Goal: Check status: Check status

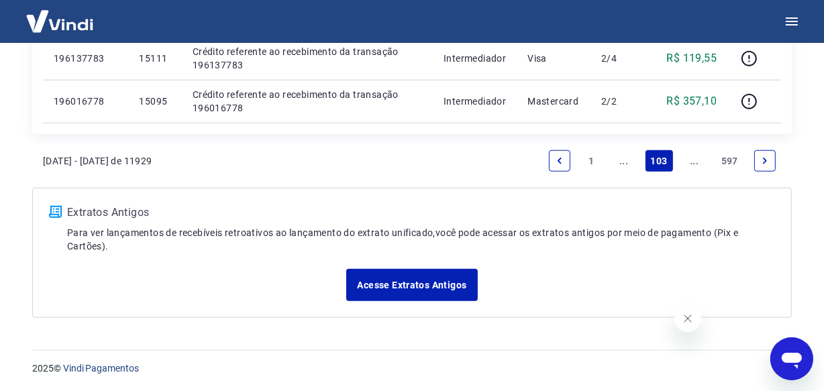
scroll to position [1247, 0]
click at [687, 160] on link "..." at bounding box center [693, 160] width 21 height 21
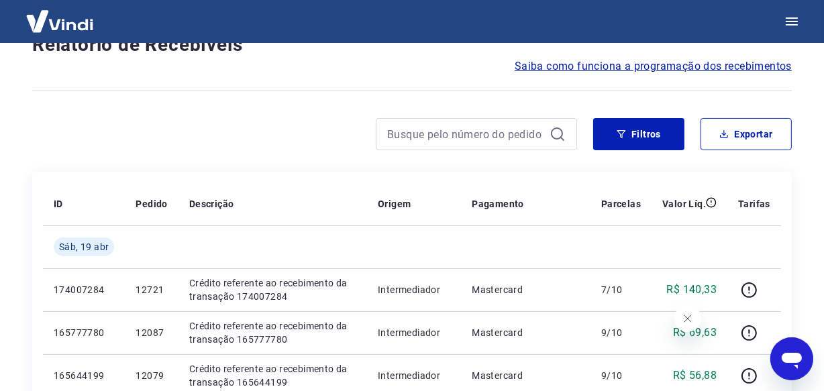
scroll to position [1204, 0]
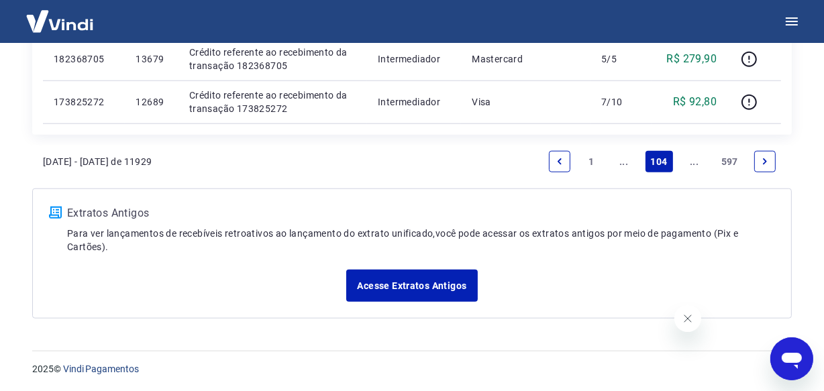
click at [694, 158] on link "..." at bounding box center [693, 161] width 21 height 21
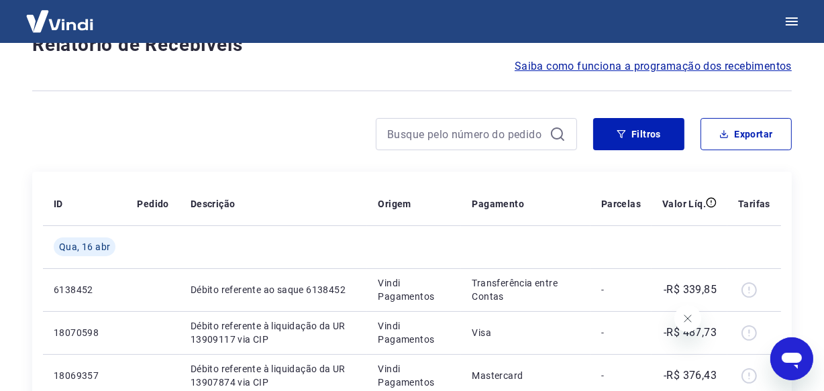
scroll to position [1161, 0]
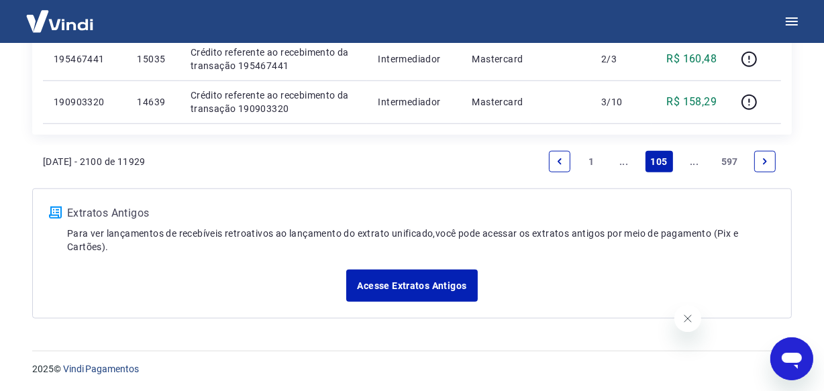
click at [693, 158] on link "..." at bounding box center [693, 161] width 21 height 21
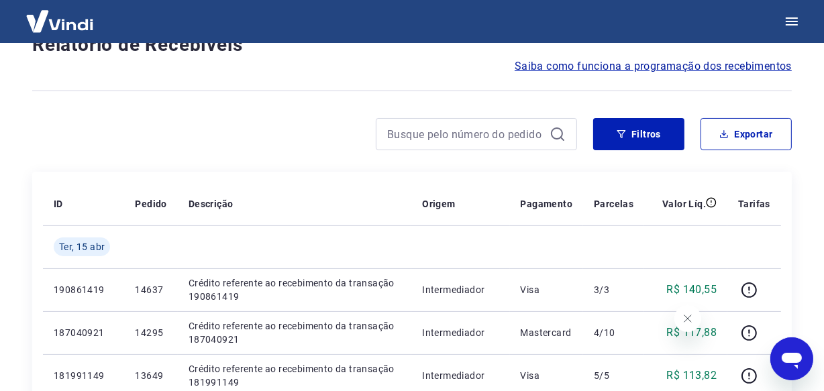
scroll to position [1161, 0]
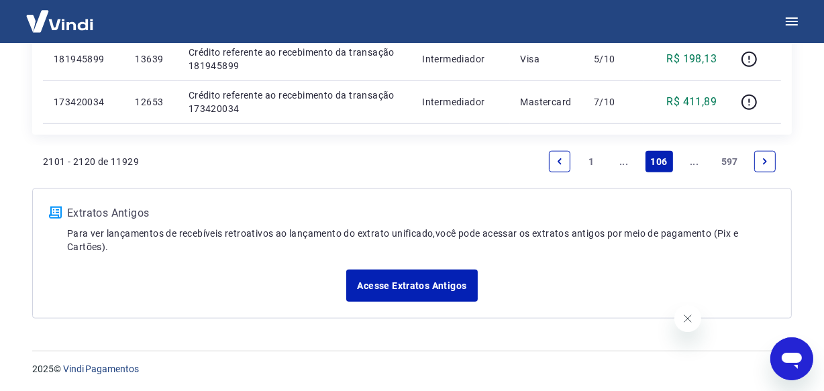
click at [693, 164] on link "..." at bounding box center [693, 161] width 21 height 21
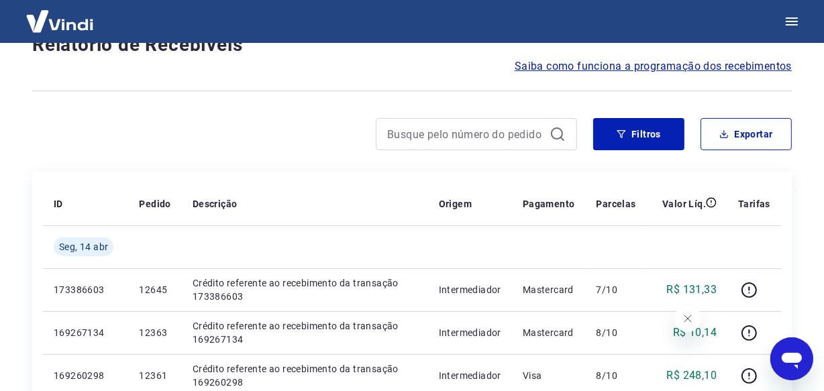
scroll to position [1204, 0]
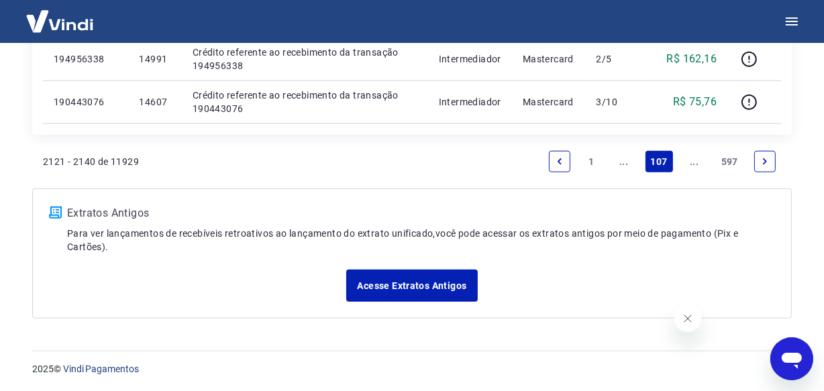
click at [691, 164] on link "..." at bounding box center [693, 161] width 21 height 21
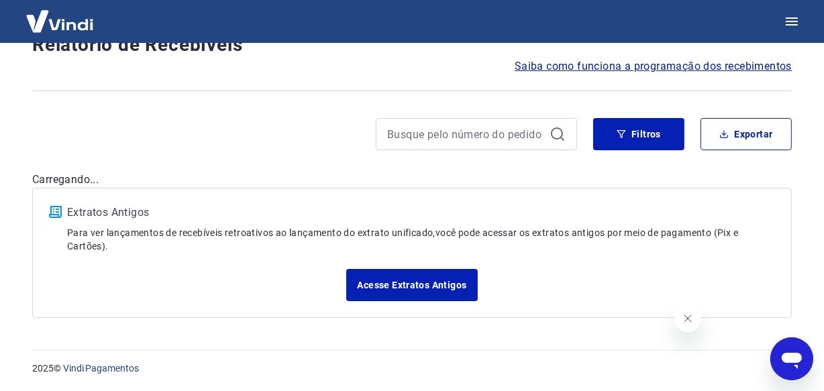
scroll to position [1204, 0]
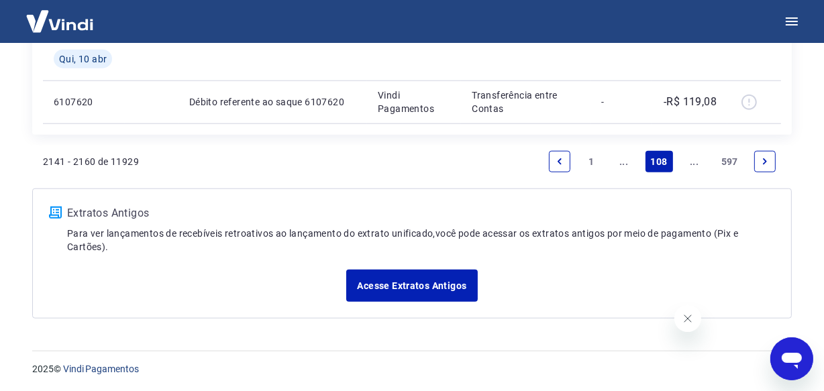
click at [691, 164] on link "..." at bounding box center [693, 161] width 21 height 21
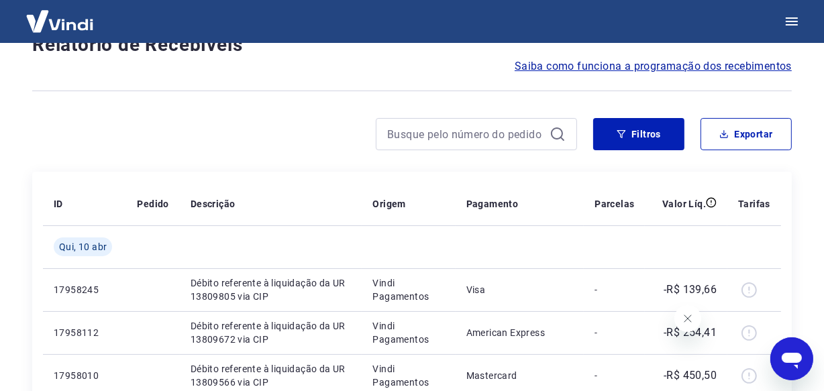
scroll to position [1161, 0]
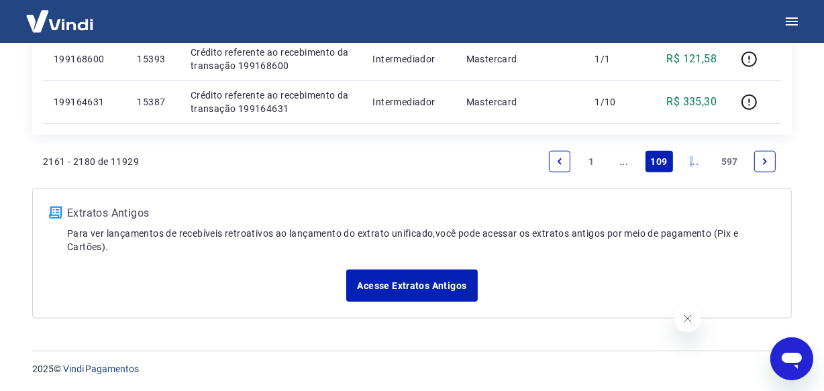
click at [689, 163] on link "..." at bounding box center [693, 161] width 21 height 21
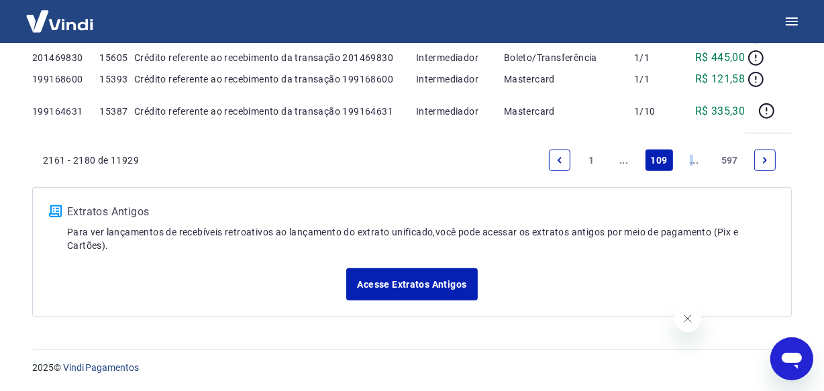
scroll to position [115, 0]
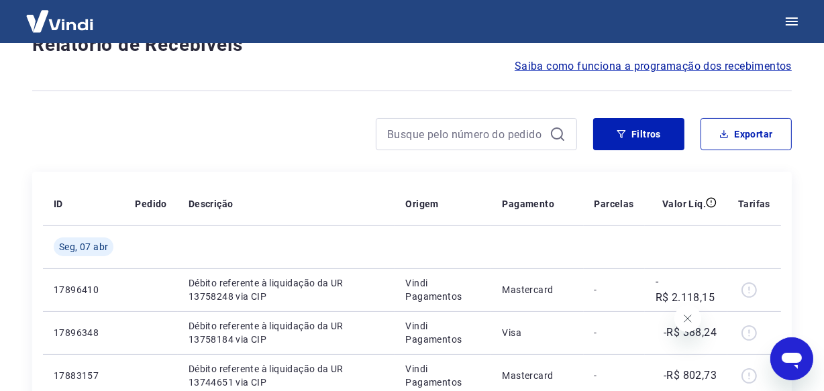
scroll to position [1119, 0]
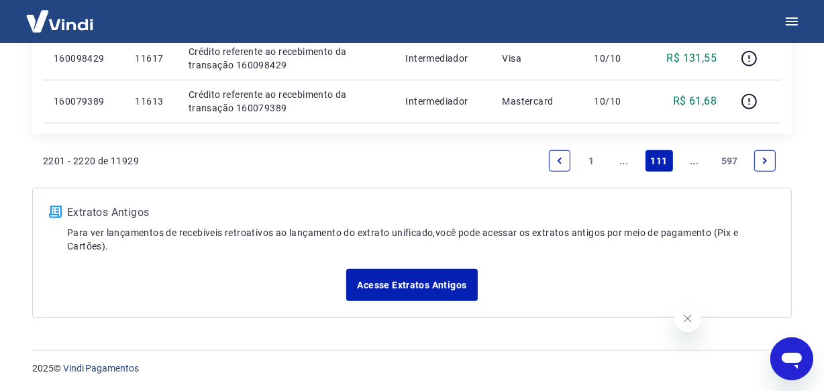
click at [689, 162] on link "..." at bounding box center [693, 160] width 21 height 21
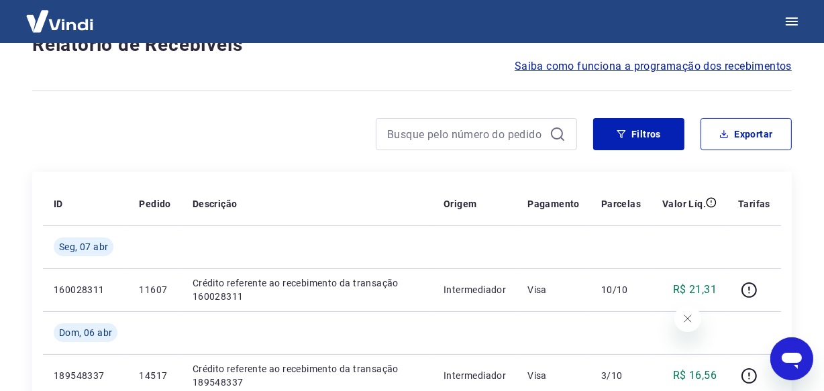
scroll to position [1204, 0]
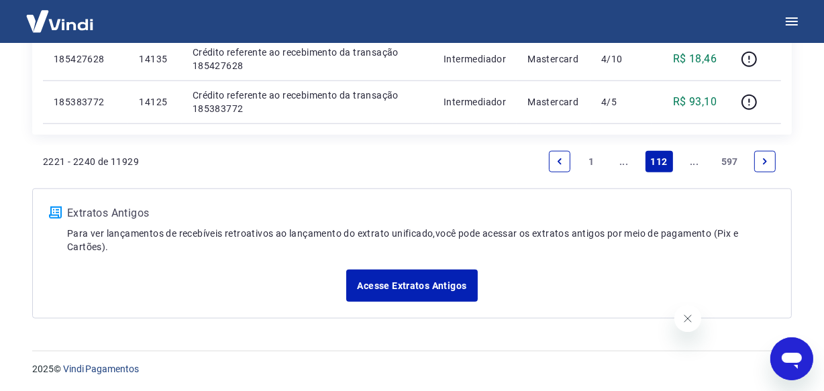
click at [690, 158] on link "..." at bounding box center [693, 161] width 21 height 21
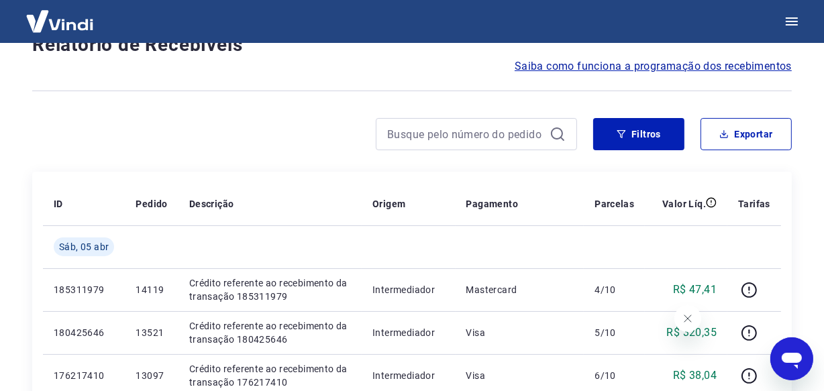
scroll to position [1161, 0]
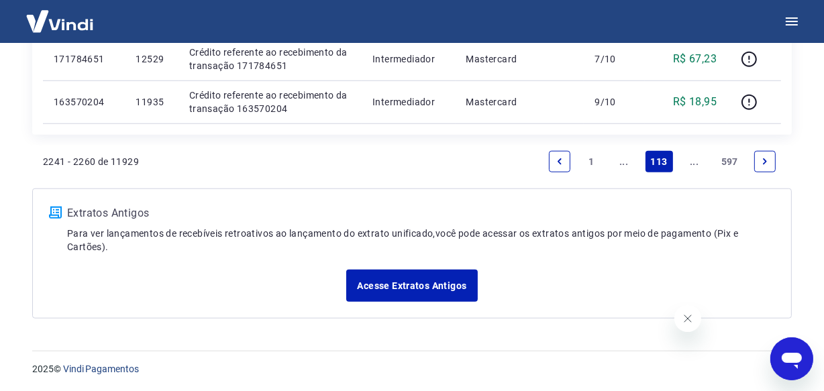
click at [696, 159] on link "..." at bounding box center [693, 161] width 21 height 21
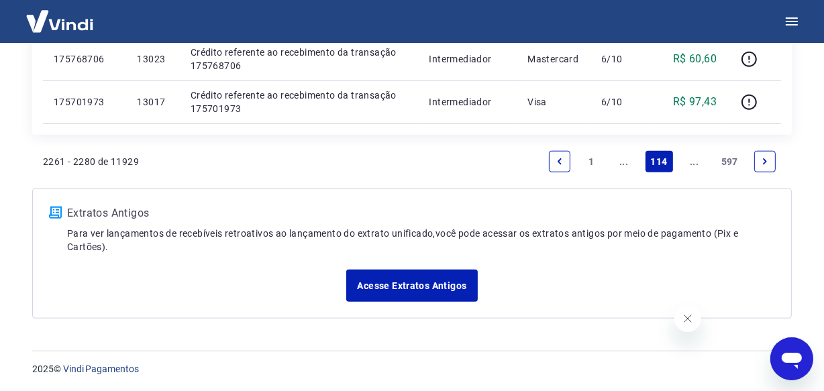
click at [694, 157] on link "..." at bounding box center [693, 161] width 21 height 21
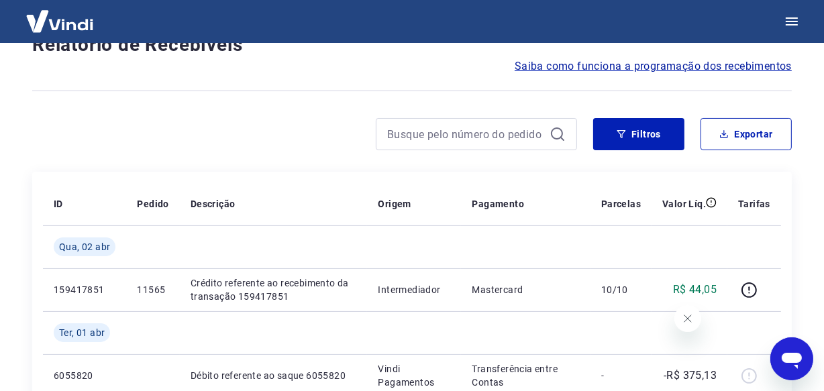
scroll to position [1161, 0]
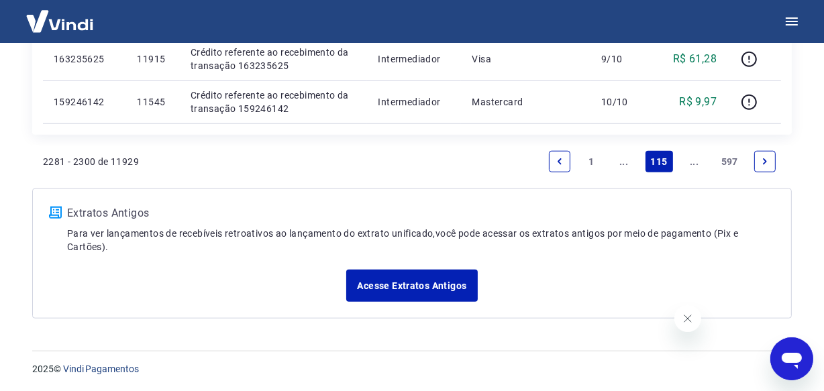
click at [694, 160] on link "..." at bounding box center [693, 161] width 21 height 21
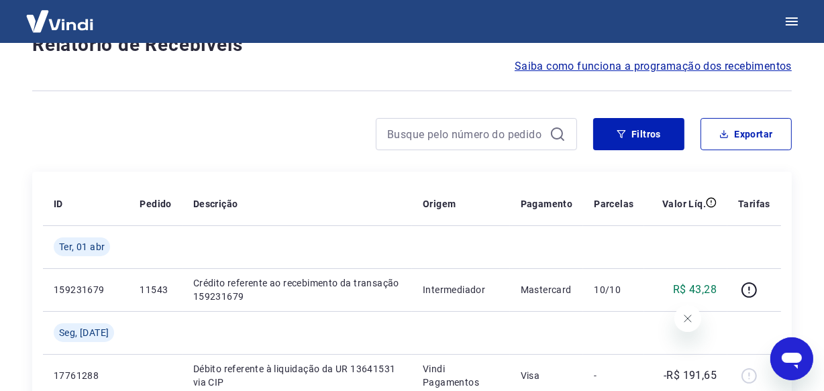
scroll to position [1204, 0]
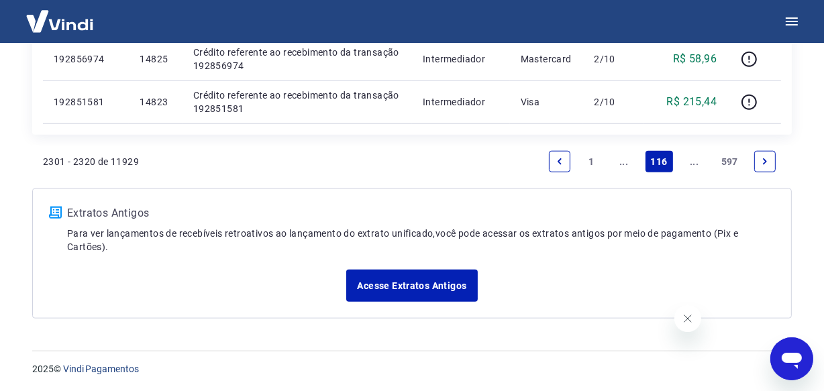
click at [694, 160] on link "..." at bounding box center [693, 161] width 21 height 21
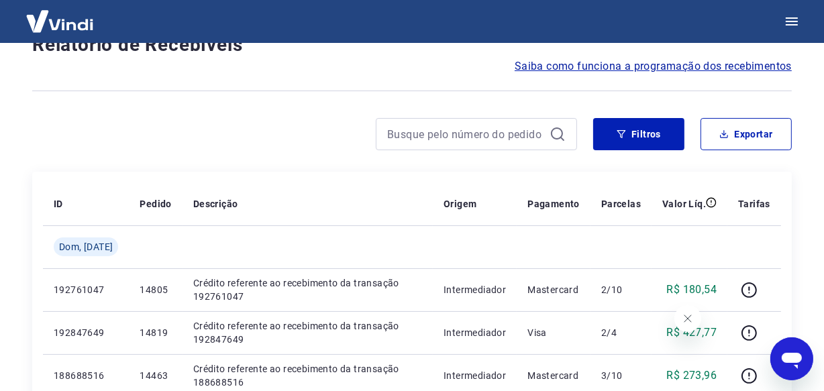
scroll to position [1161, 0]
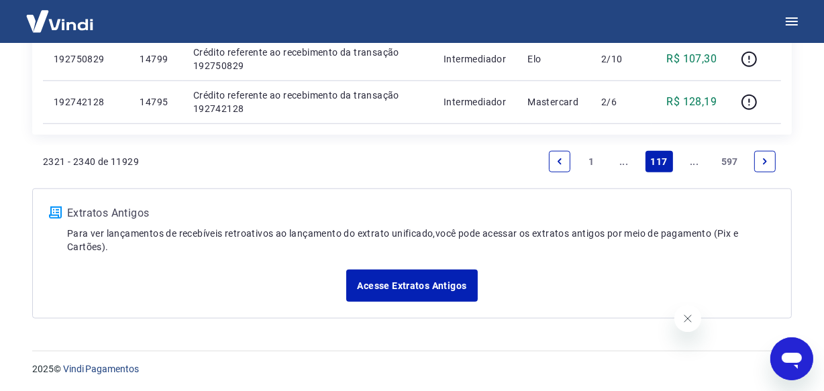
click at [694, 160] on link "..." at bounding box center [693, 161] width 21 height 21
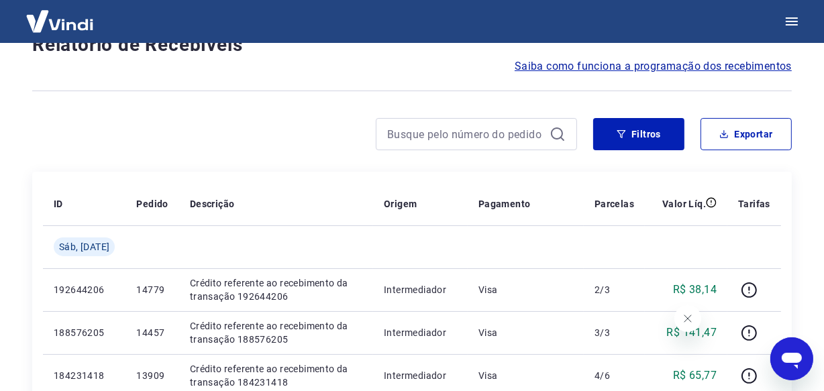
scroll to position [1161, 0]
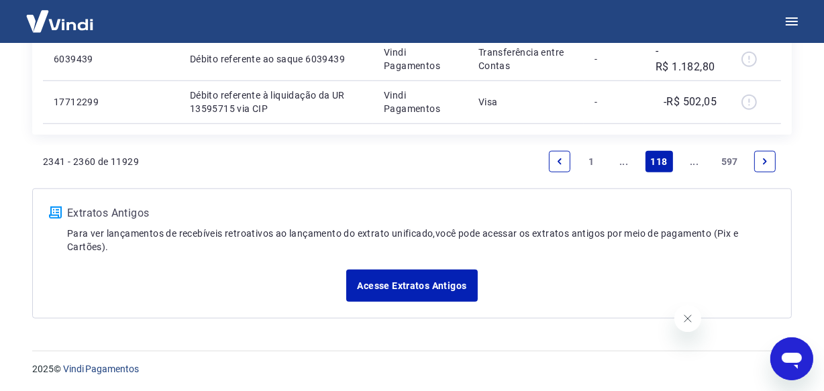
click at [700, 162] on link "..." at bounding box center [693, 161] width 21 height 21
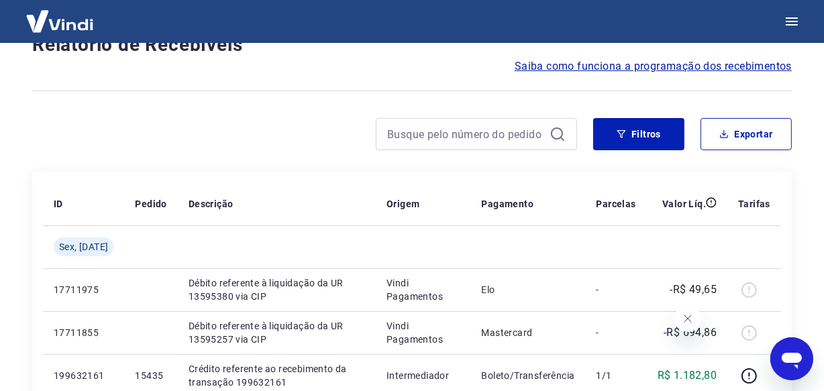
scroll to position [1119, 0]
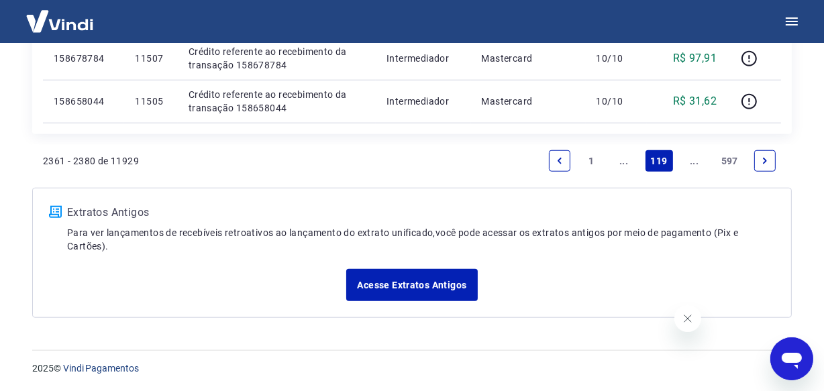
click at [700, 163] on link "..." at bounding box center [693, 160] width 21 height 21
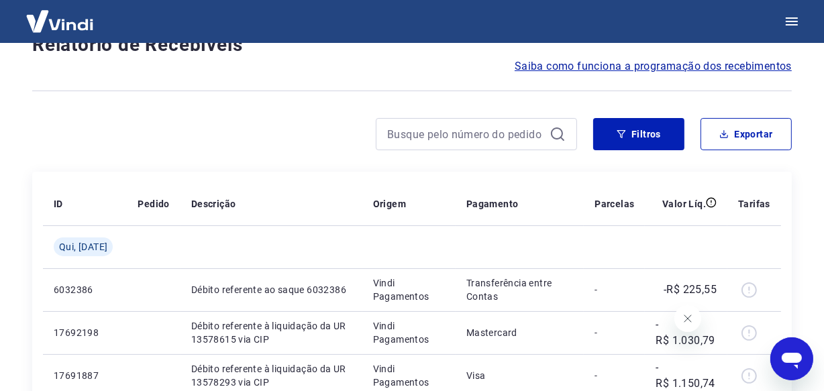
scroll to position [1161, 0]
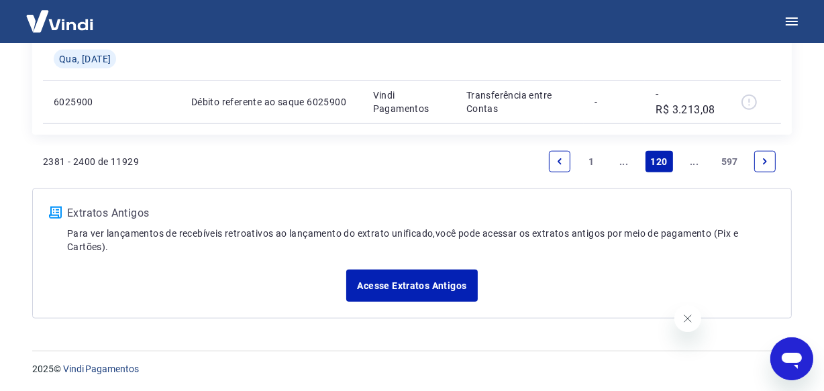
click at [696, 164] on link "..." at bounding box center [693, 161] width 21 height 21
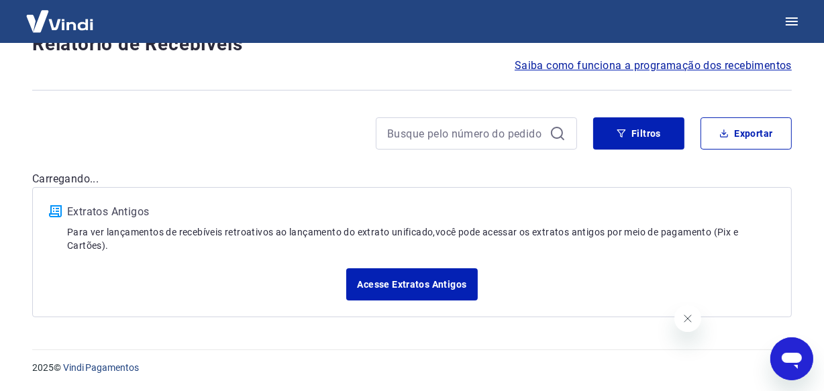
scroll to position [115, 0]
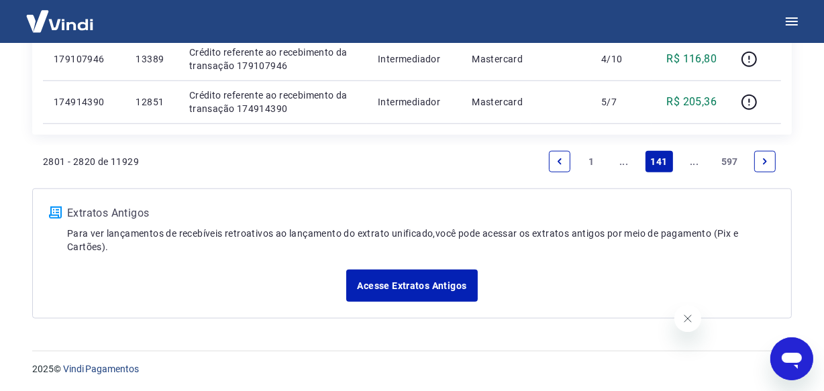
click at [692, 161] on link "..." at bounding box center [693, 161] width 21 height 21
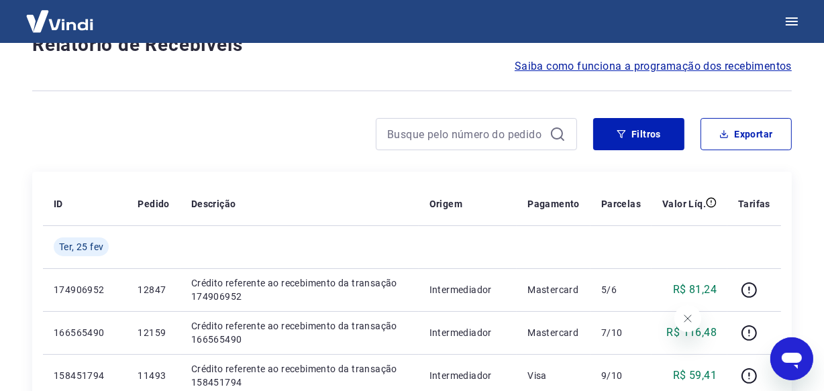
scroll to position [1204, 0]
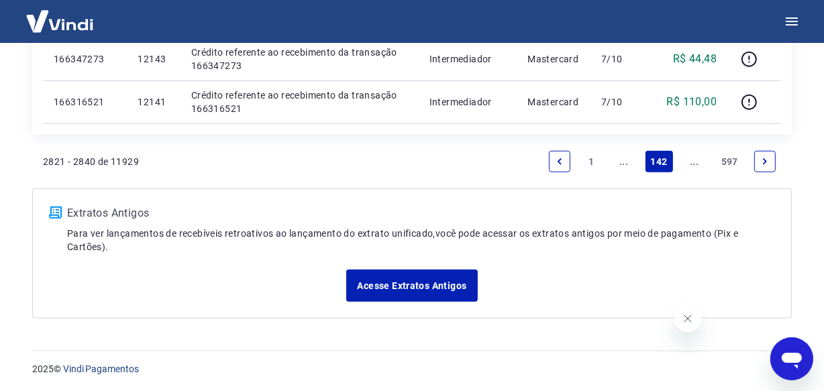
click at [692, 161] on link "..." at bounding box center [693, 161] width 21 height 21
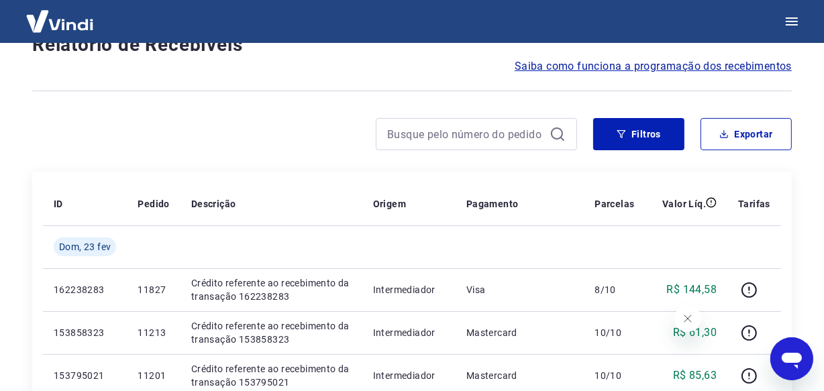
scroll to position [1204, 0]
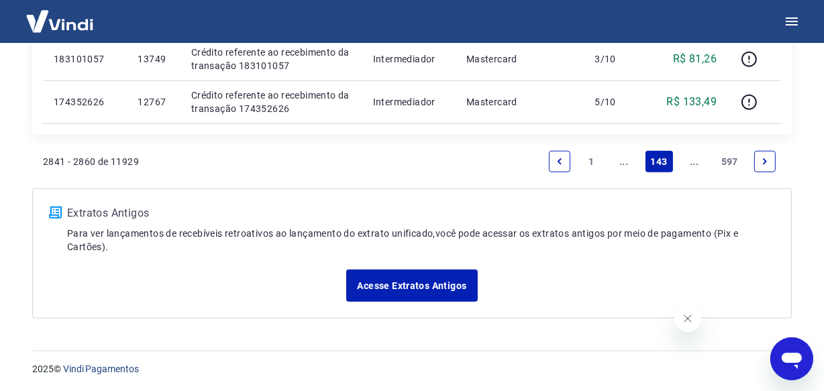
click at [692, 161] on link "..." at bounding box center [693, 161] width 21 height 21
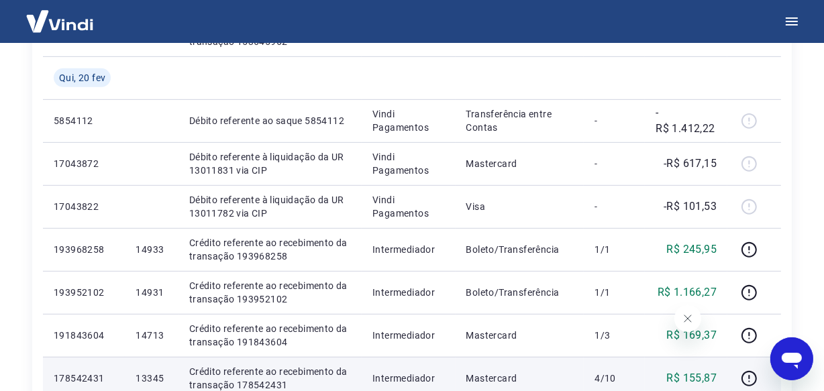
scroll to position [655, 0]
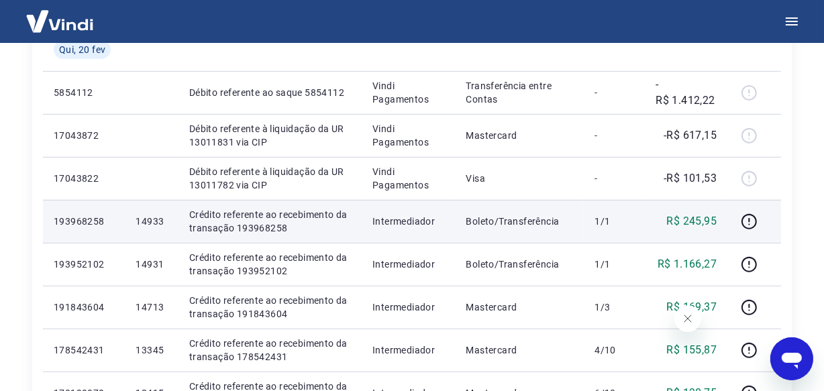
click at [142, 222] on p "14933" at bounding box center [151, 221] width 32 height 13
copy p "14933"
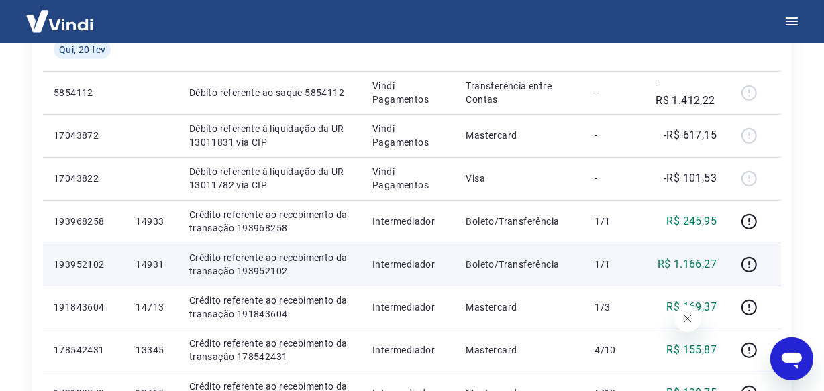
click at [146, 265] on p "14931" at bounding box center [151, 264] width 32 height 13
click at [147, 265] on p "14931" at bounding box center [151, 264] width 32 height 13
copy p "14931"
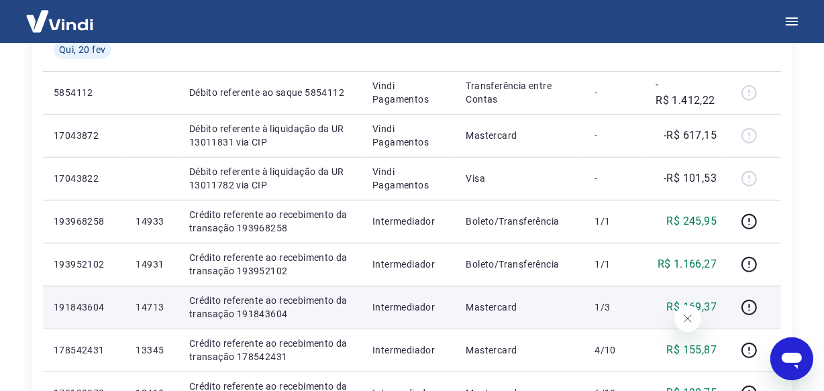
click at [149, 312] on p "14713" at bounding box center [151, 306] width 32 height 13
click at [149, 310] on p "14713" at bounding box center [151, 306] width 32 height 13
copy p "14713"
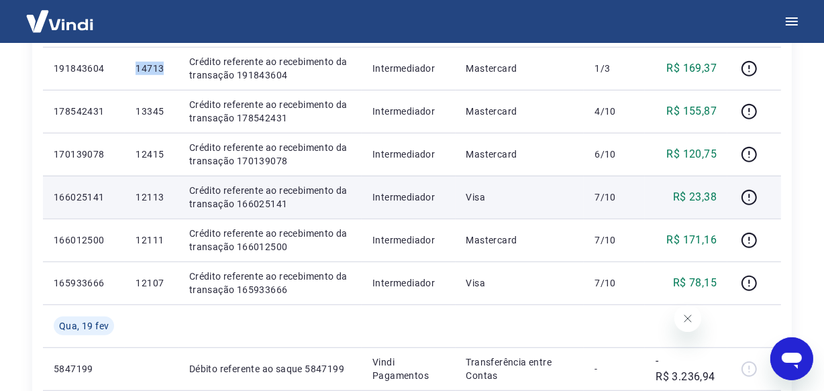
scroll to position [899, 0]
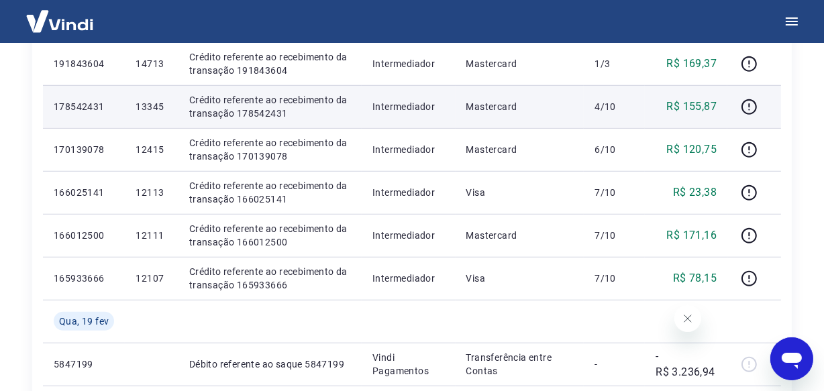
click at [143, 103] on p "13345" at bounding box center [151, 106] width 32 height 13
copy p "13345"
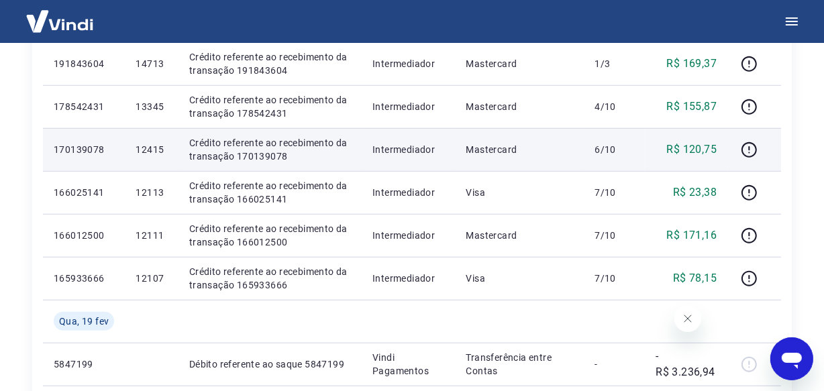
click at [141, 152] on p "12415" at bounding box center [151, 149] width 32 height 13
copy p "12415"
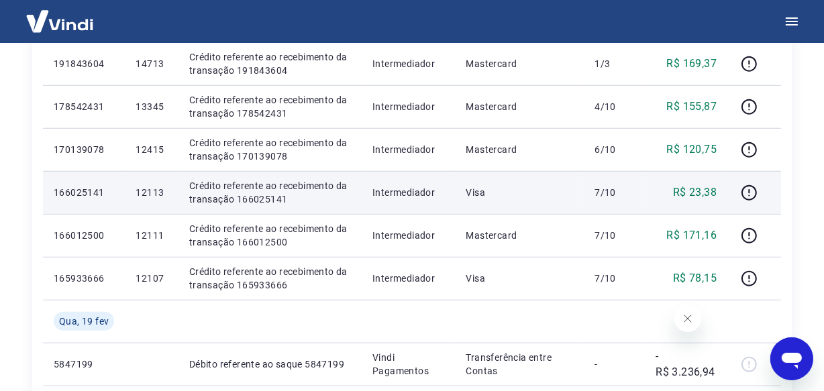
click at [146, 188] on p "12113" at bounding box center [151, 192] width 32 height 13
copy p "12113"
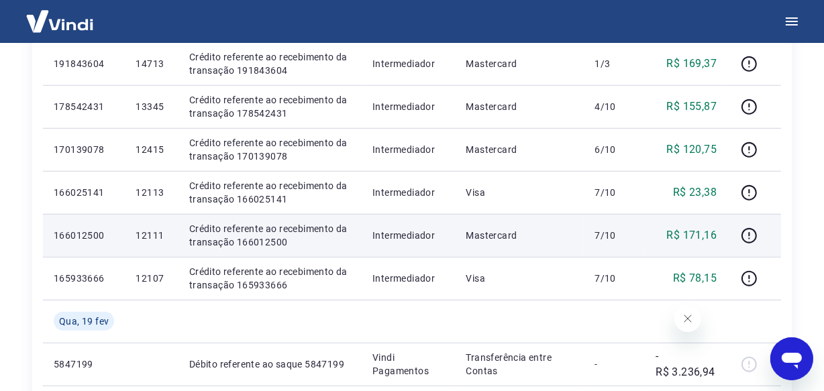
click at [160, 237] on p "12111" at bounding box center [151, 235] width 32 height 13
click at [162, 237] on p "12111" at bounding box center [151, 235] width 32 height 13
copy p "12111"
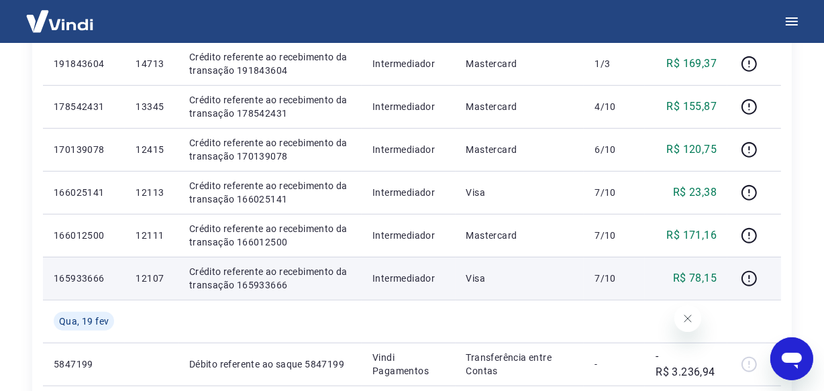
click at [147, 278] on p "12107" at bounding box center [151, 278] width 32 height 13
copy p "12107"
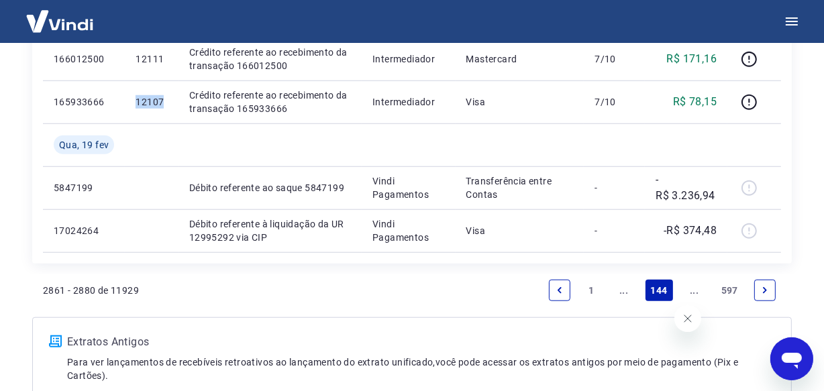
scroll to position [1143, 0]
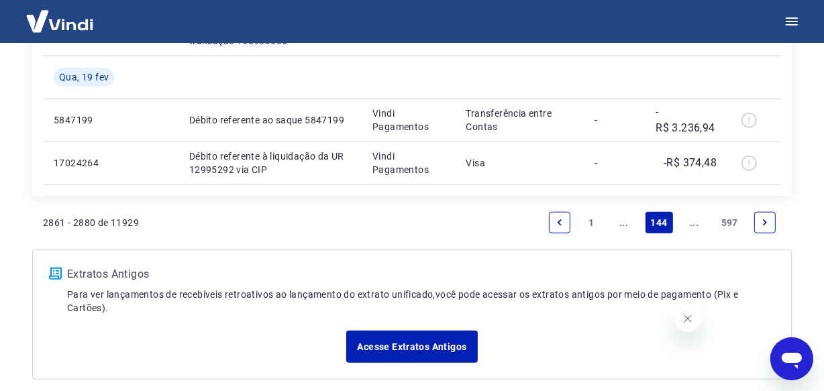
click at [762, 225] on icon "Next page" at bounding box center [764, 222] width 9 height 9
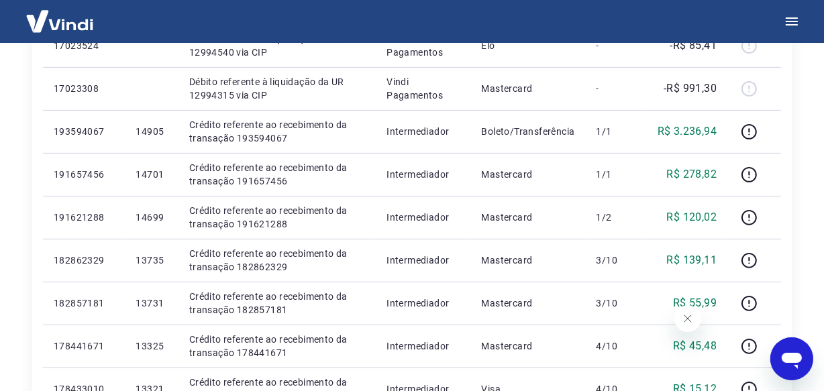
scroll to position [366, 0]
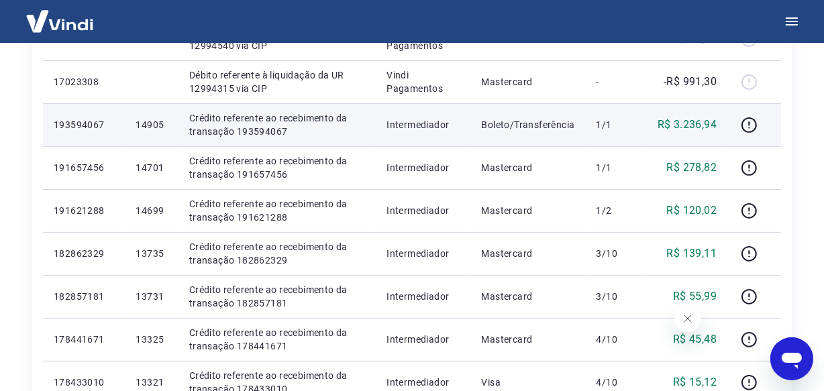
click at [154, 127] on p "14905" at bounding box center [151, 124] width 32 height 13
click at [154, 125] on p "14905" at bounding box center [151, 124] width 32 height 13
copy p "14905"
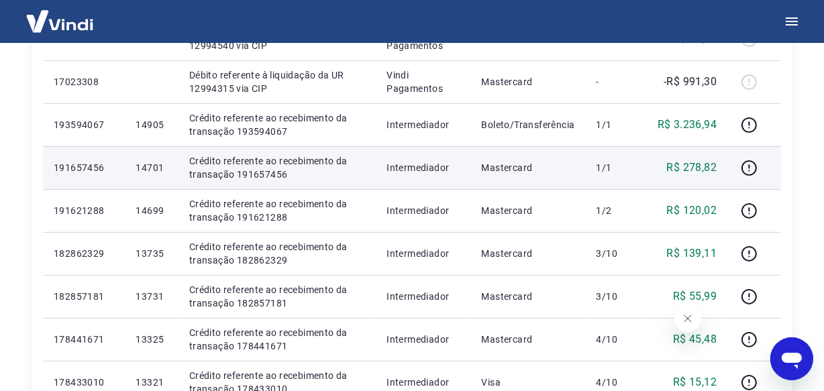
click at [146, 170] on p "14701" at bounding box center [151, 167] width 32 height 13
click at [147, 170] on p "14701" at bounding box center [151, 167] width 32 height 13
click at [148, 170] on p "14701" at bounding box center [151, 167] width 32 height 13
click at [148, 169] on p "14701" at bounding box center [151, 167] width 32 height 13
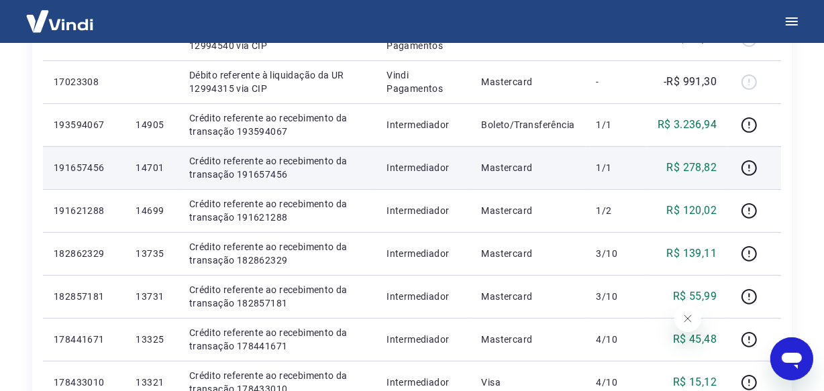
click at [148, 169] on p "14701" at bounding box center [151, 167] width 32 height 13
click at [154, 164] on p "14701" at bounding box center [151, 167] width 32 height 13
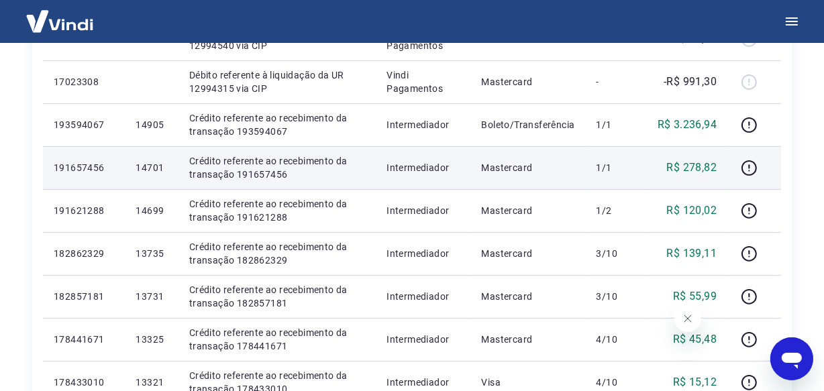
click at [154, 164] on p "14701" at bounding box center [151, 167] width 32 height 13
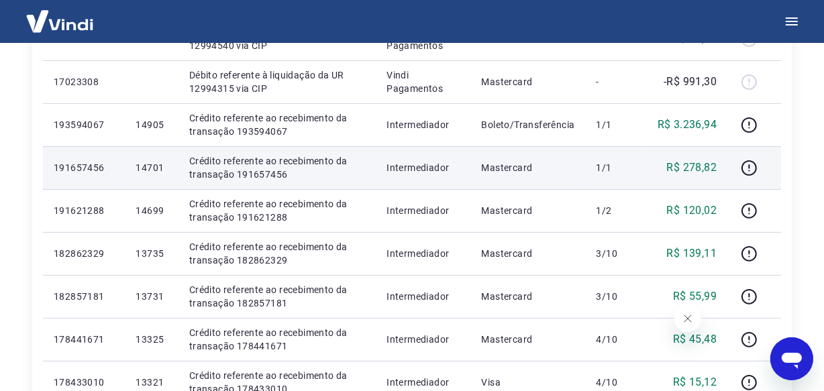
click at [152, 165] on p "14701" at bounding box center [151, 167] width 32 height 13
drag, startPoint x: 152, startPoint y: 165, endPoint x: 145, endPoint y: 167, distance: 7.6
click at [145, 167] on p "14701" at bounding box center [151, 167] width 32 height 13
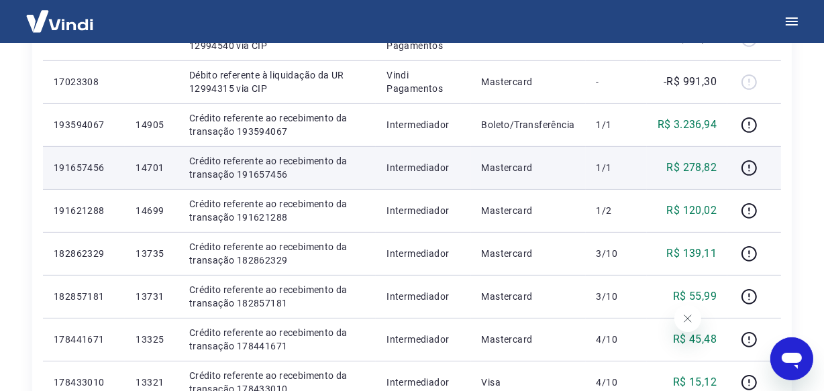
click at [145, 167] on p "14701" at bounding box center [151, 167] width 32 height 13
drag, startPoint x: 145, startPoint y: 167, endPoint x: 133, endPoint y: 168, distance: 12.1
click at [133, 168] on td "14701" at bounding box center [151, 167] width 53 height 43
click at [146, 168] on p "14701" at bounding box center [151, 167] width 32 height 13
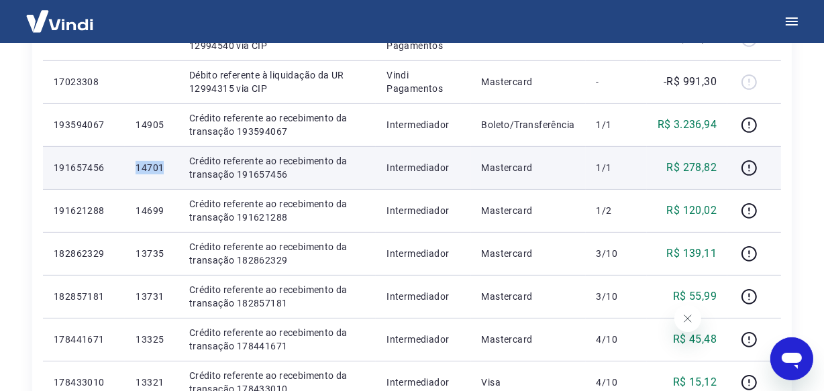
click at [146, 168] on p "14701" at bounding box center [151, 167] width 32 height 13
copy p "14701"
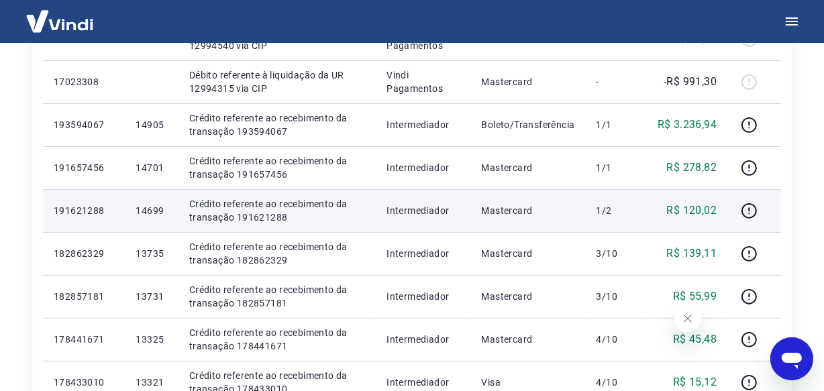
click at [152, 211] on p "14699" at bounding box center [151, 210] width 32 height 13
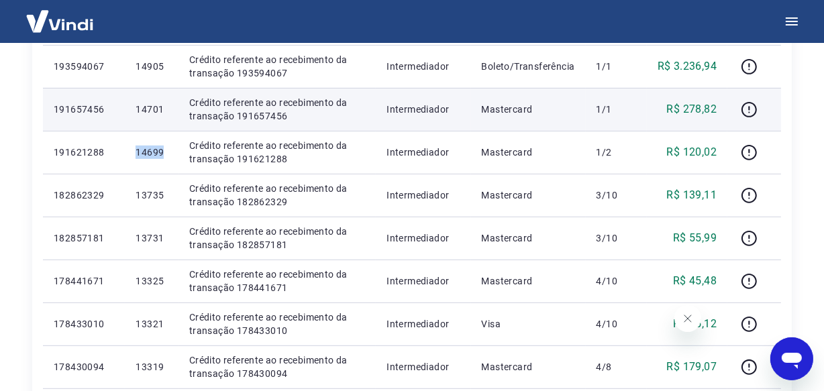
scroll to position [488, 0]
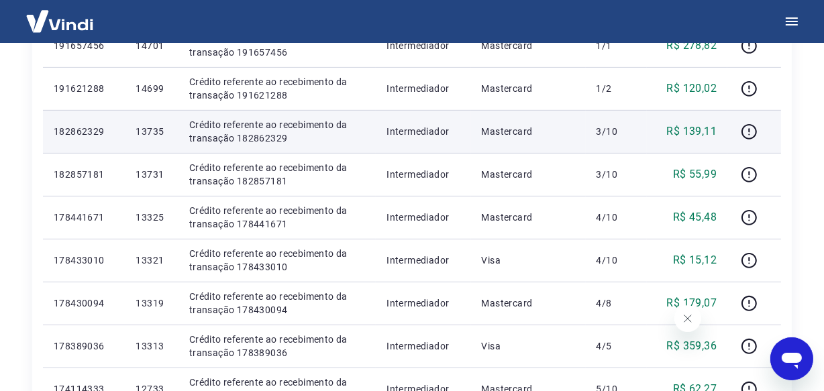
click at [146, 133] on p "13735" at bounding box center [151, 131] width 32 height 13
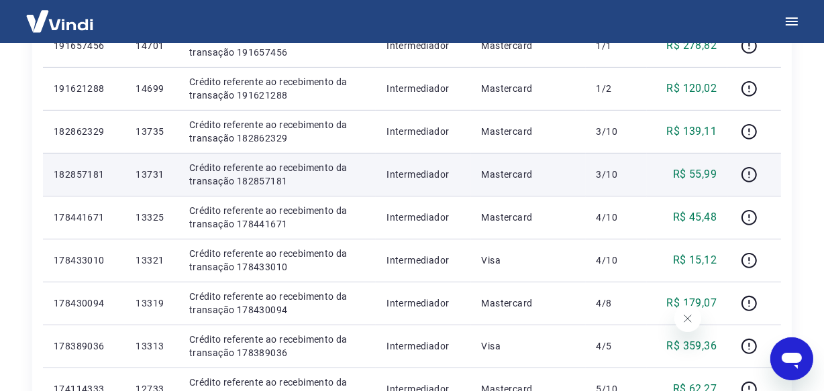
click at [154, 172] on p "13731" at bounding box center [151, 174] width 32 height 13
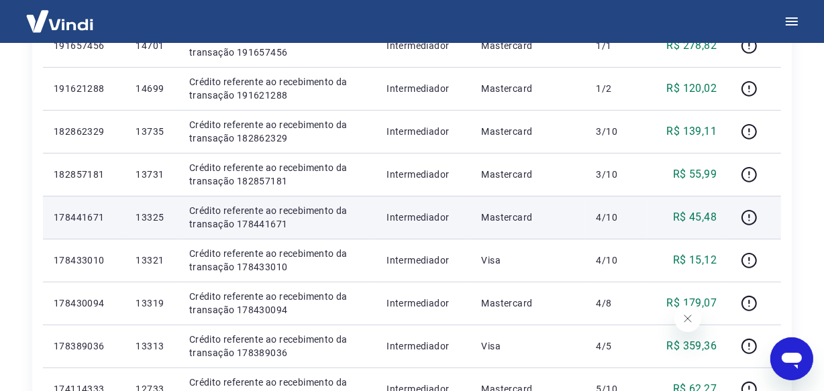
click at [158, 217] on p "13325" at bounding box center [151, 217] width 32 height 13
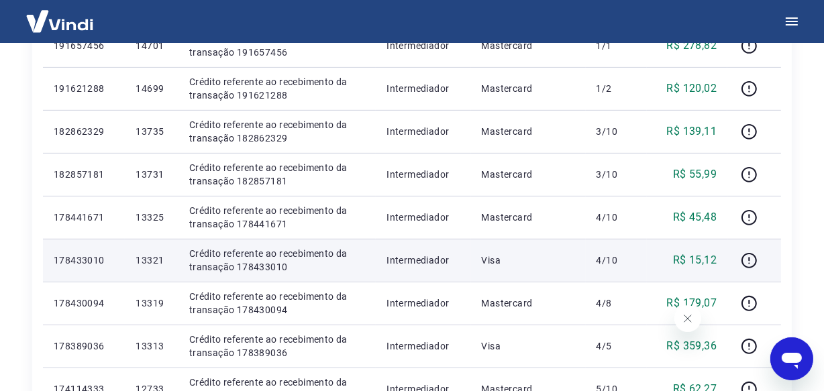
click at [147, 267] on td "13321" at bounding box center [151, 260] width 53 height 43
click at [144, 258] on p "13321" at bounding box center [151, 260] width 32 height 13
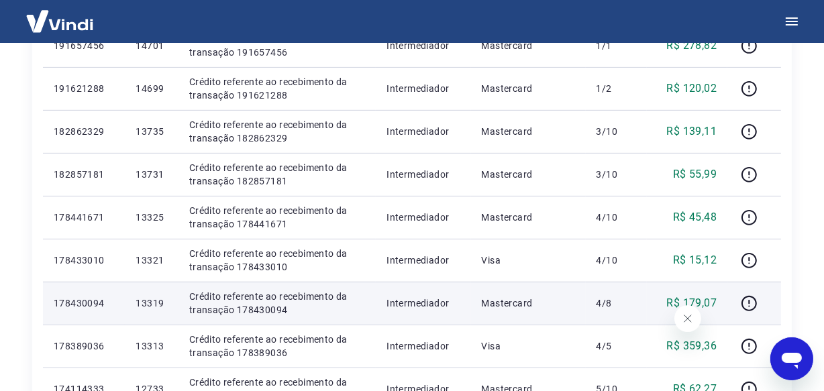
click at [147, 304] on p "13319" at bounding box center [151, 302] width 32 height 13
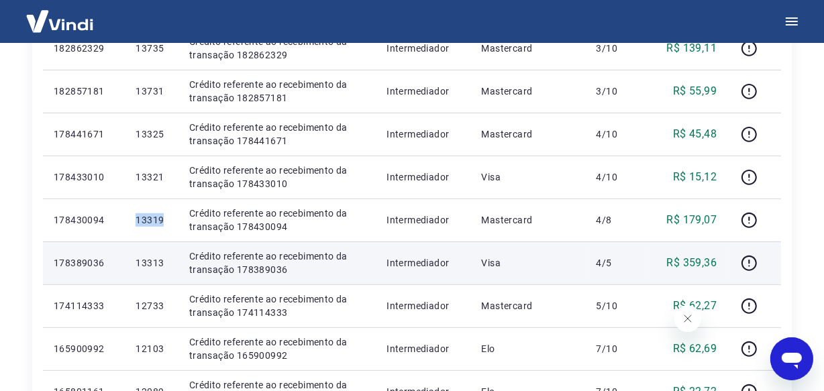
scroll to position [671, 0]
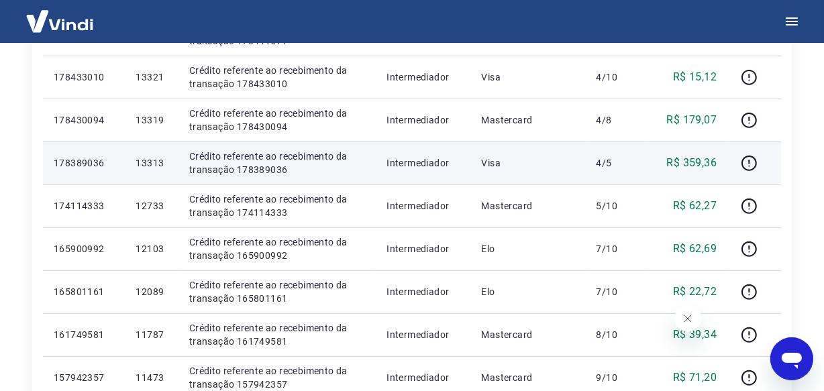
click at [150, 166] on p "13313" at bounding box center [151, 162] width 32 height 13
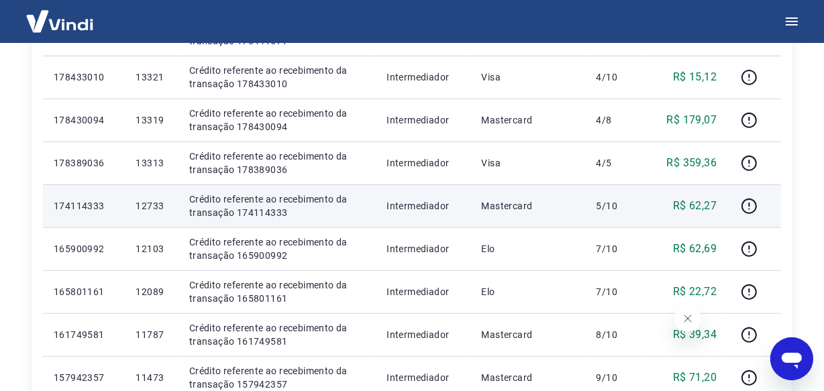
click at [149, 204] on p "12733" at bounding box center [151, 205] width 32 height 13
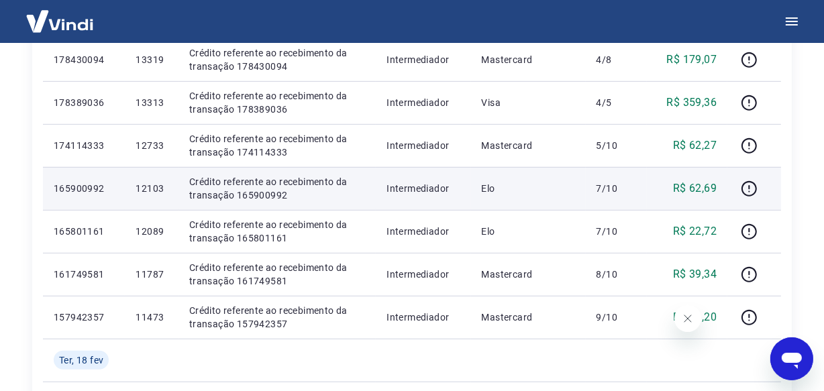
click at [150, 188] on p "12103" at bounding box center [151, 188] width 32 height 13
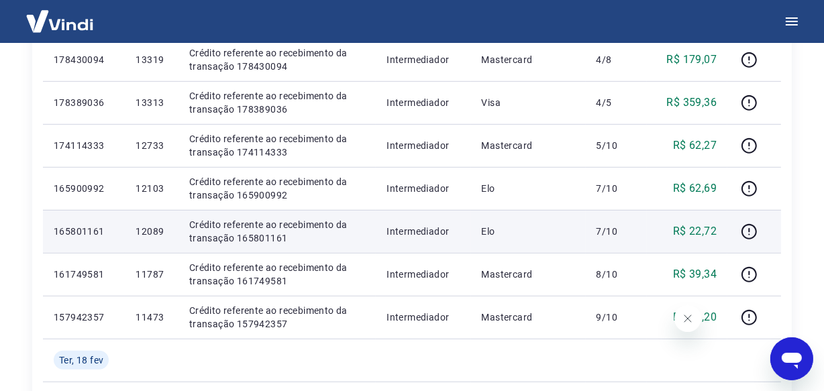
click at [148, 233] on p "12089" at bounding box center [151, 231] width 32 height 13
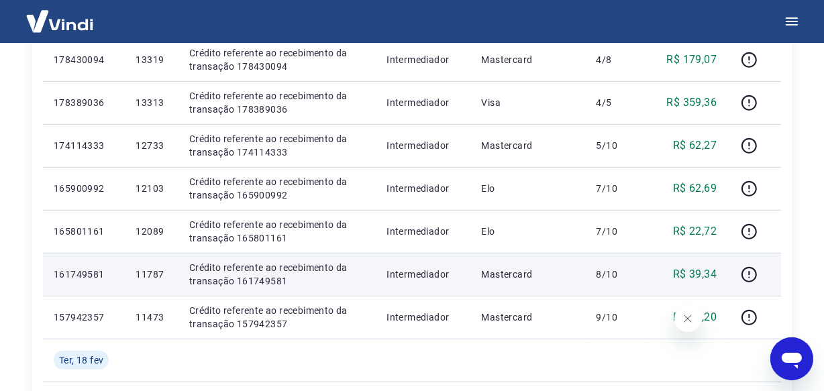
click at [147, 272] on p "11787" at bounding box center [151, 274] width 32 height 13
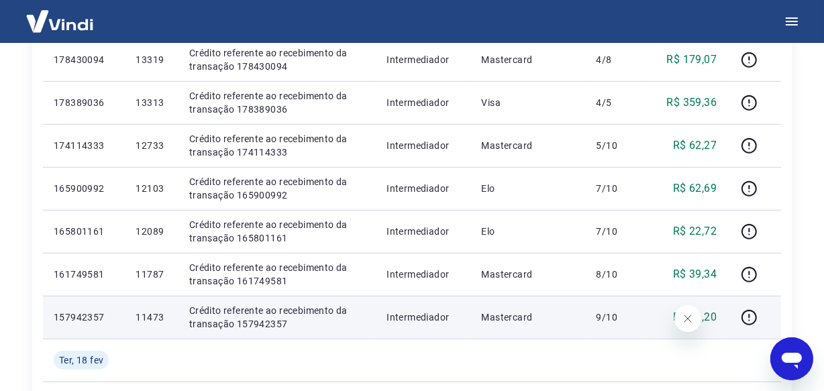
click at [139, 315] on p "11473" at bounding box center [151, 317] width 32 height 13
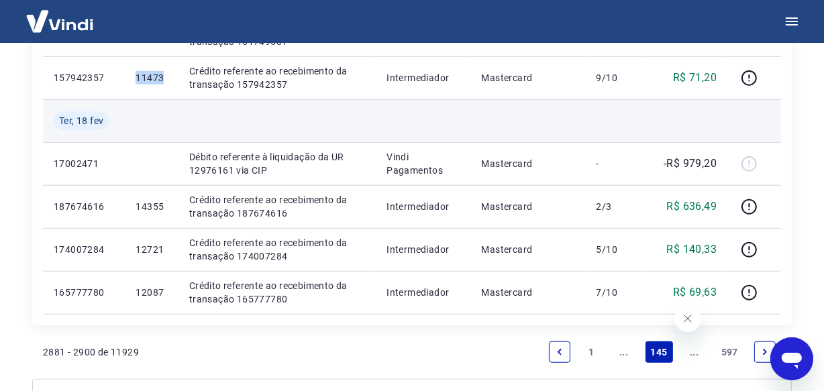
scroll to position [975, 0]
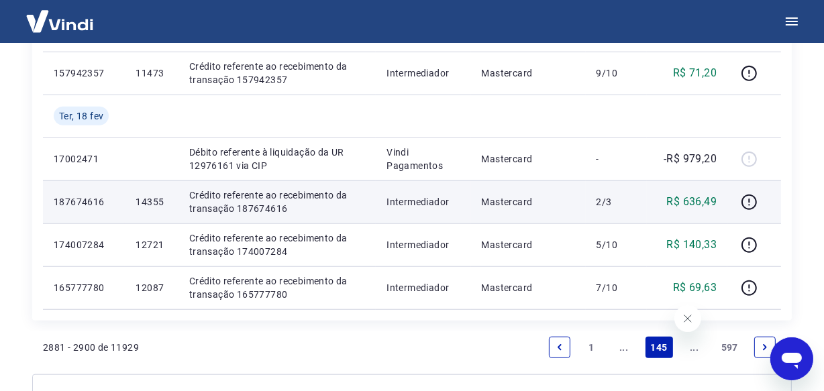
click at [153, 199] on p "14355" at bounding box center [151, 201] width 32 height 13
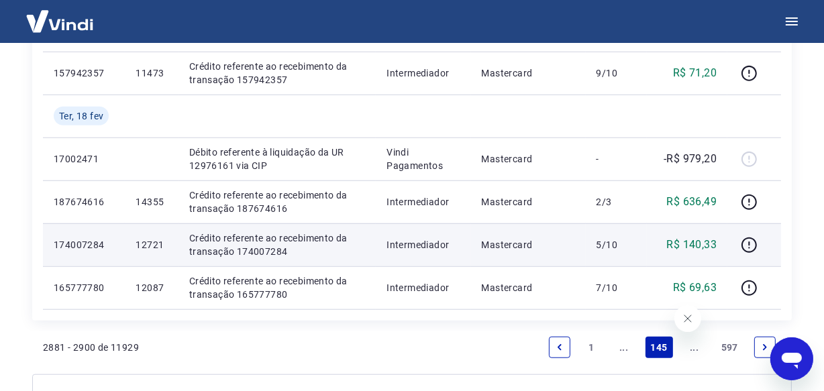
click at [154, 241] on p "12721" at bounding box center [151, 244] width 32 height 13
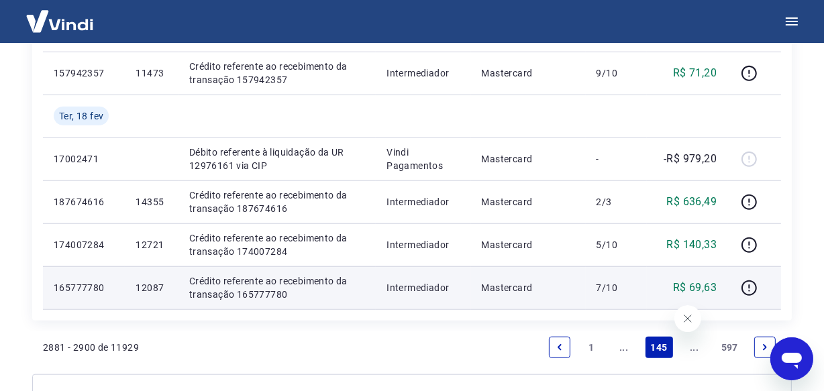
click at [154, 288] on p "12087" at bounding box center [151, 287] width 32 height 13
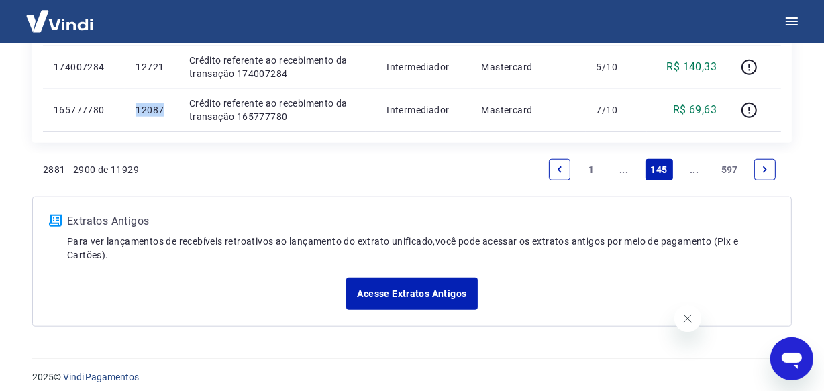
scroll to position [1161, 0]
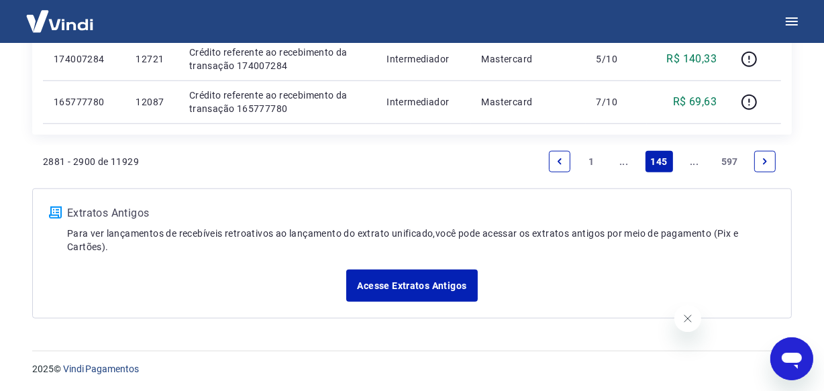
click at [763, 157] on icon "Next page" at bounding box center [764, 161] width 9 height 9
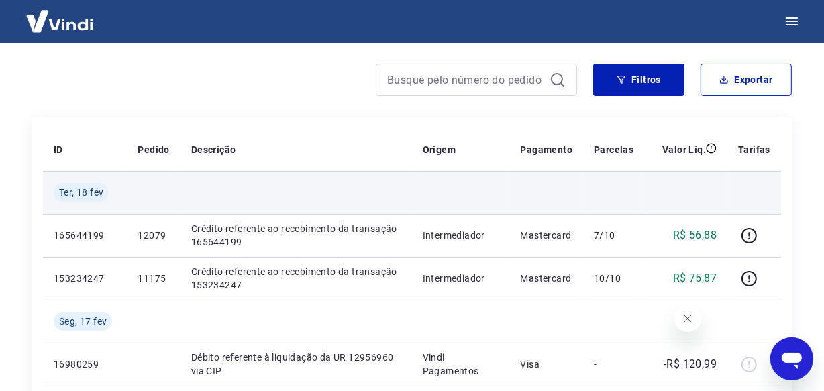
scroll to position [243, 0]
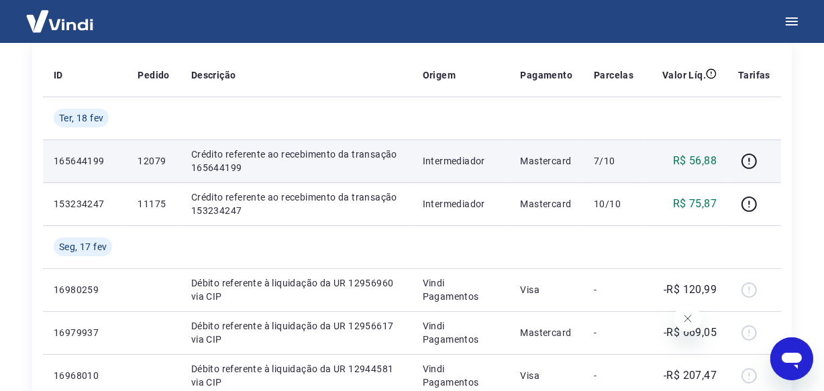
click at [146, 156] on p "12079" at bounding box center [153, 160] width 32 height 13
click at [147, 156] on p "12079" at bounding box center [153, 160] width 32 height 13
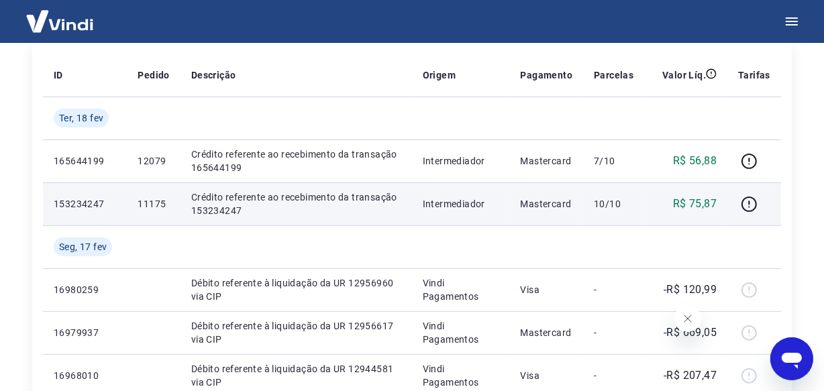
click at [149, 201] on p "11175" at bounding box center [153, 203] width 32 height 13
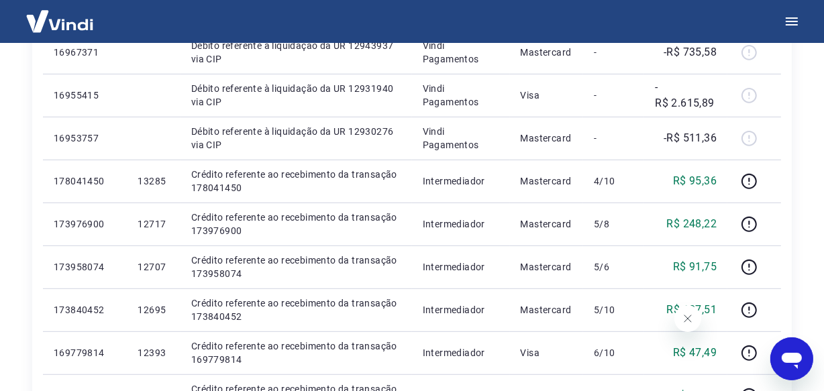
scroll to position [671, 0]
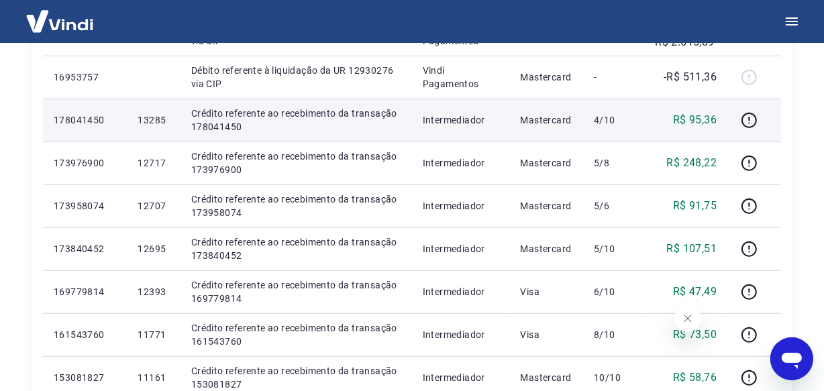
click at [155, 121] on p "13285" at bounding box center [153, 119] width 32 height 13
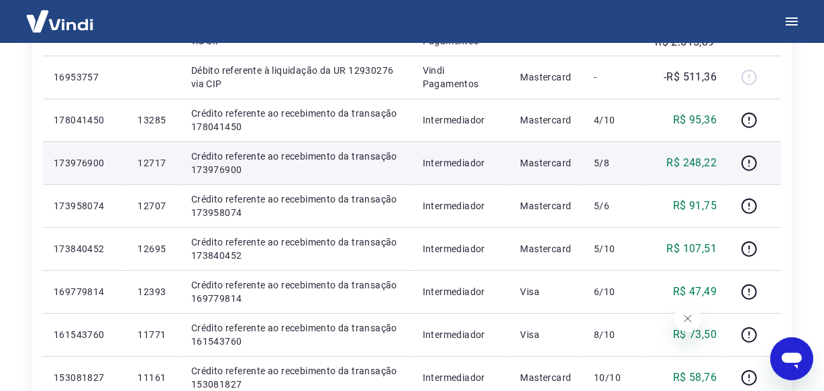
click at [156, 166] on p "12717" at bounding box center [153, 162] width 32 height 13
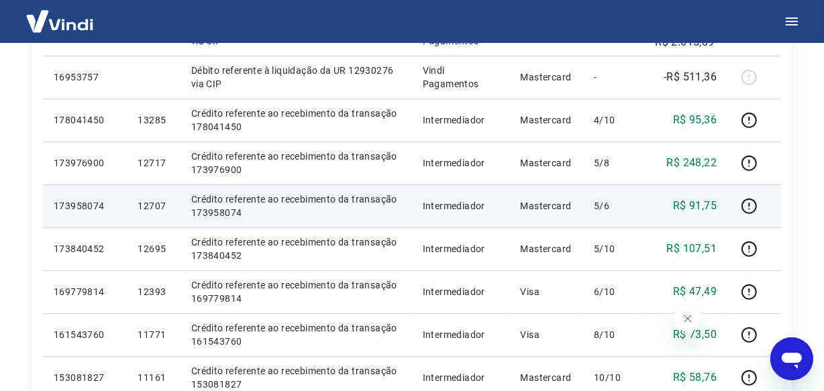
click at [154, 212] on p "12707" at bounding box center [153, 205] width 32 height 13
click at [154, 205] on p "12707" at bounding box center [153, 205] width 32 height 13
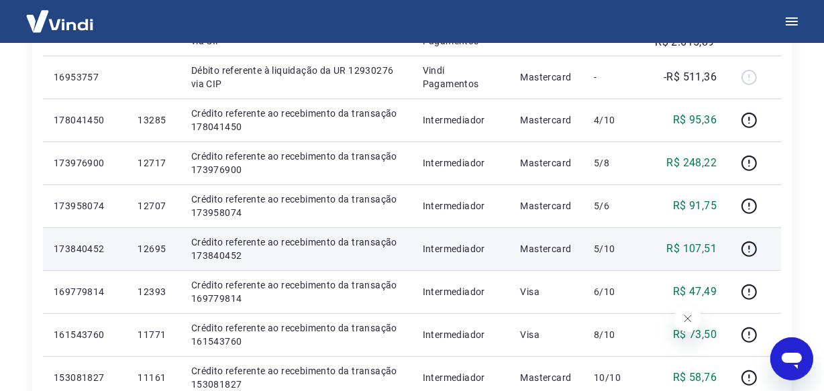
click at [152, 247] on p "12695" at bounding box center [153, 248] width 32 height 13
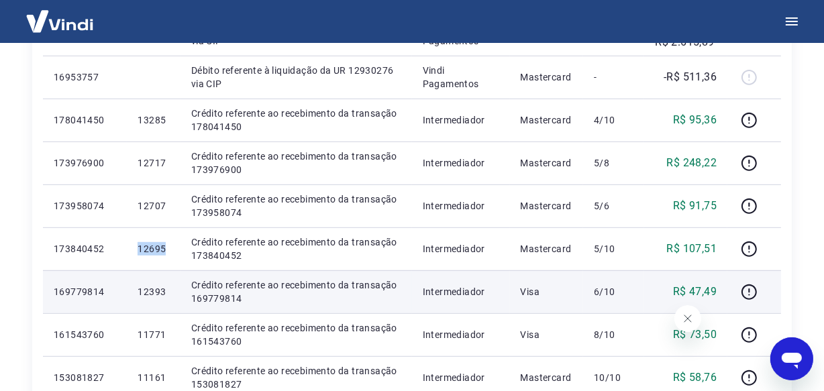
scroll to position [792, 0]
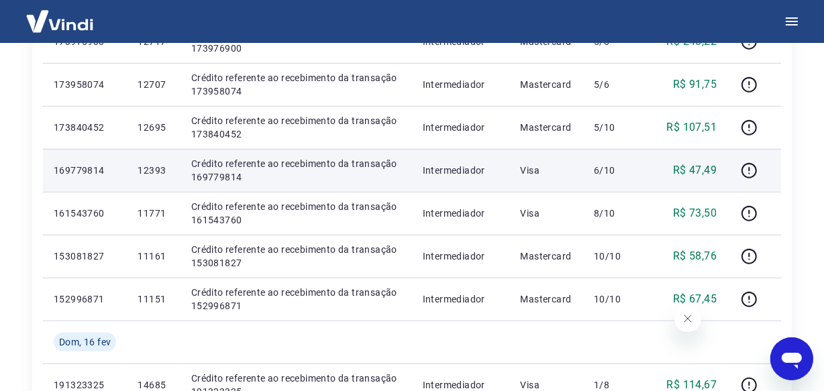
click at [150, 174] on p "12393" at bounding box center [153, 170] width 32 height 13
click at [150, 170] on p "12393" at bounding box center [153, 170] width 32 height 13
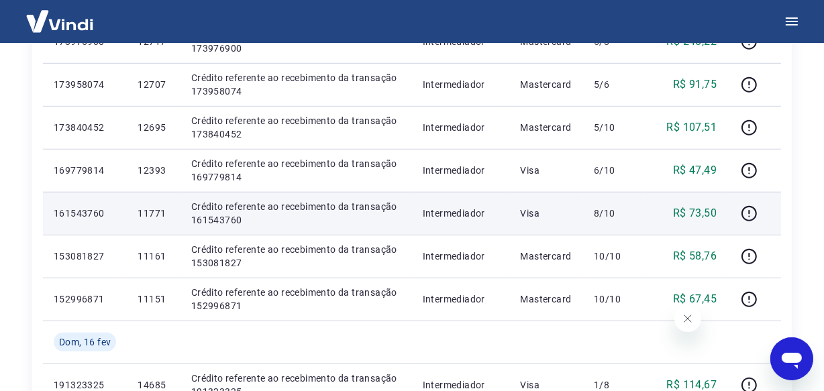
click at [148, 217] on p "11771" at bounding box center [153, 213] width 32 height 13
click at [148, 216] on p "11771" at bounding box center [153, 213] width 32 height 13
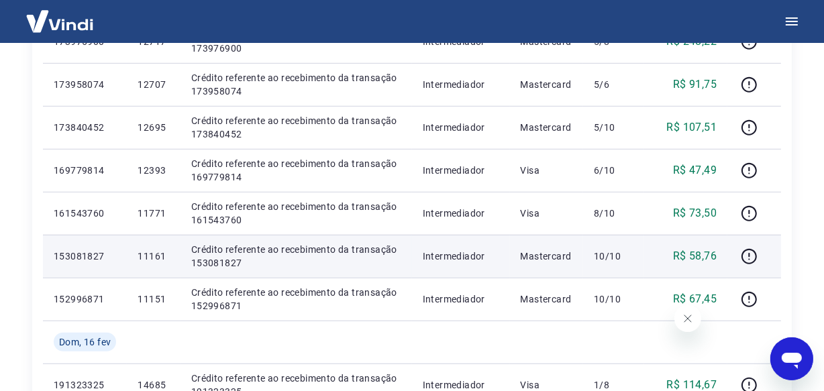
click at [147, 255] on p "11161" at bounding box center [153, 255] width 32 height 13
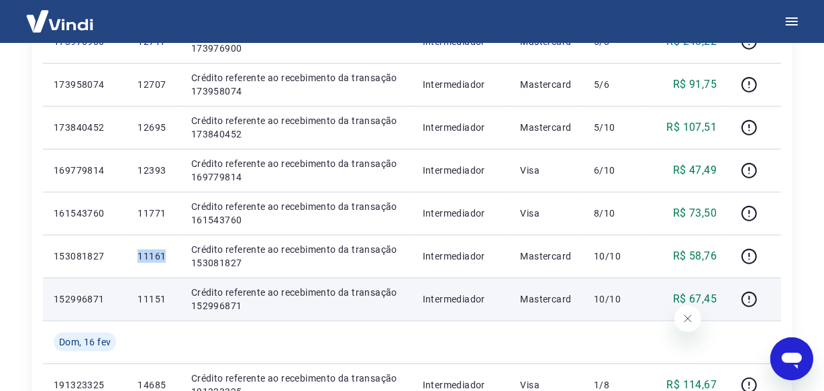
click at [151, 118] on td "12695" at bounding box center [153, 127] width 53 height 43
click at [150, 292] on p "11151" at bounding box center [153, 298] width 32 height 13
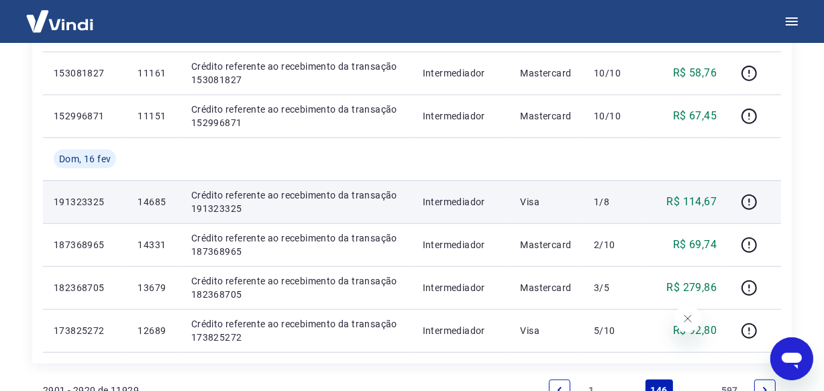
click at [158, 196] on p "14685" at bounding box center [153, 201] width 32 height 13
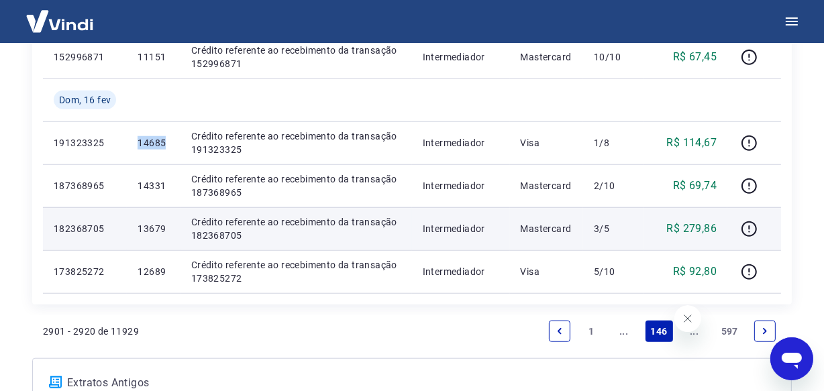
scroll to position [1097, 0]
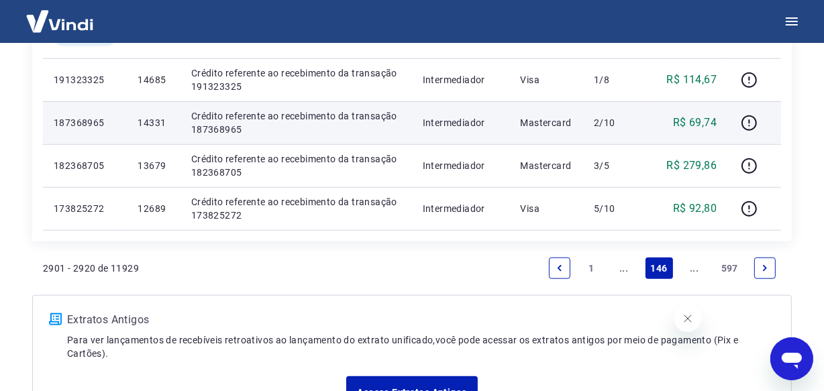
click at [146, 123] on p "14331" at bounding box center [153, 122] width 32 height 13
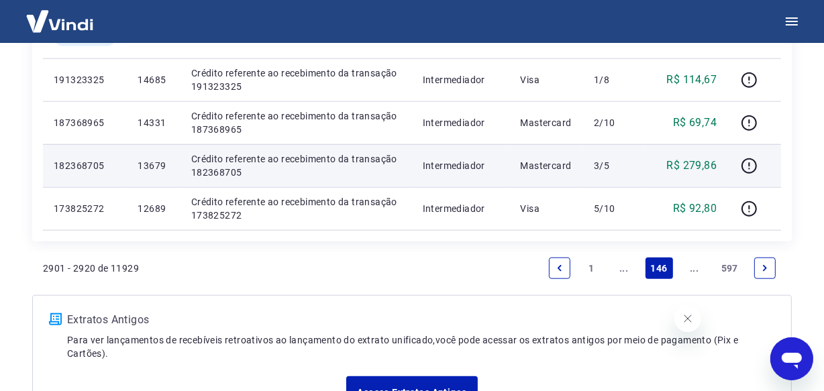
click at [156, 164] on p "13679" at bounding box center [153, 165] width 32 height 13
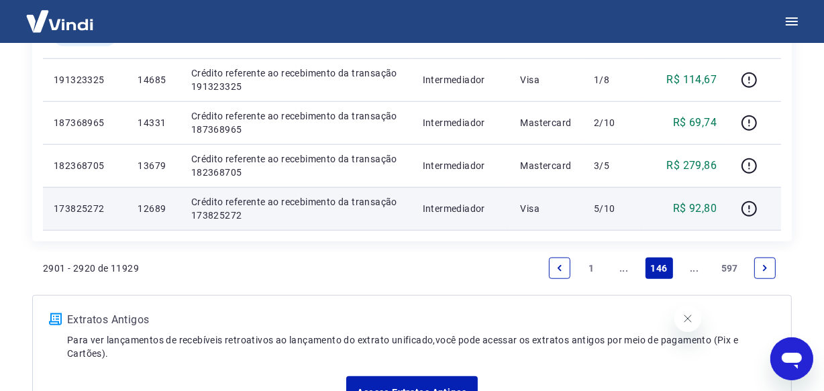
click at [160, 212] on p "12689" at bounding box center [153, 208] width 32 height 13
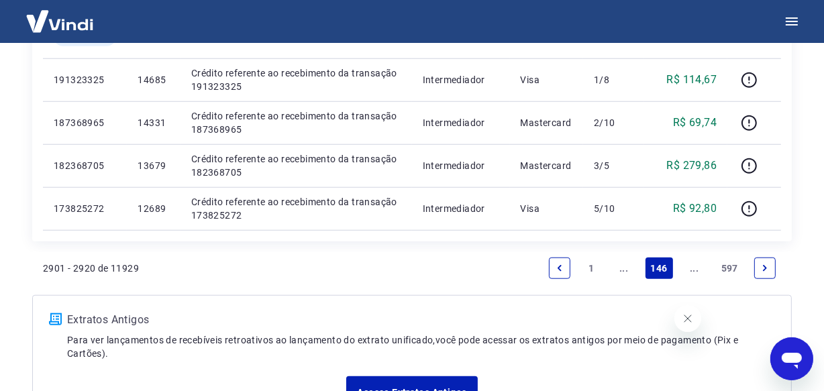
click at [765, 272] on link "Next page" at bounding box center [764, 268] width 21 height 21
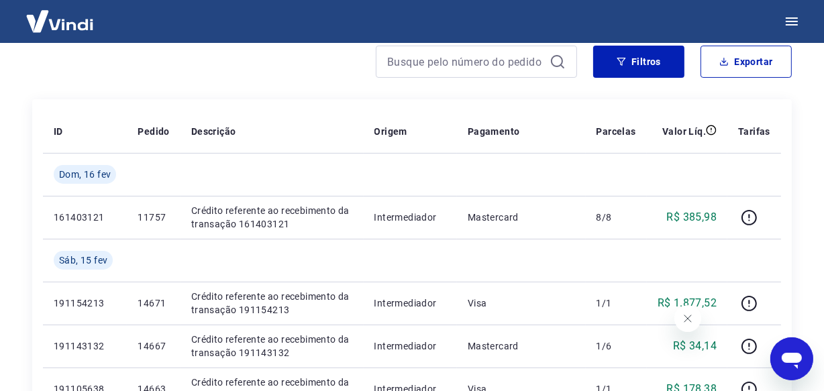
scroll to position [182, 0]
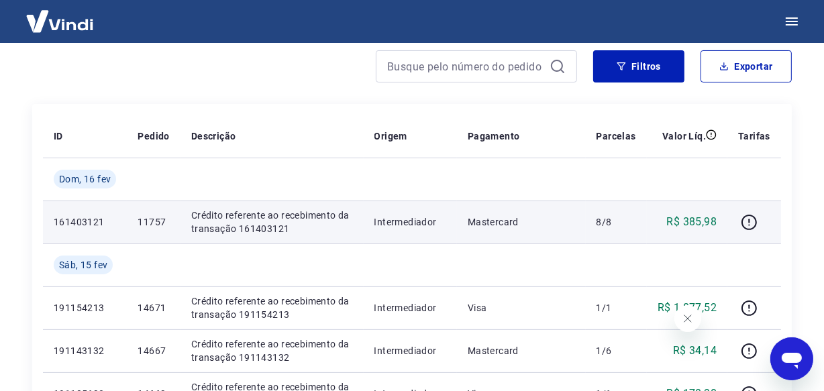
click at [147, 217] on p "11757" at bounding box center [153, 221] width 32 height 13
click at [148, 217] on p "11757" at bounding box center [153, 221] width 32 height 13
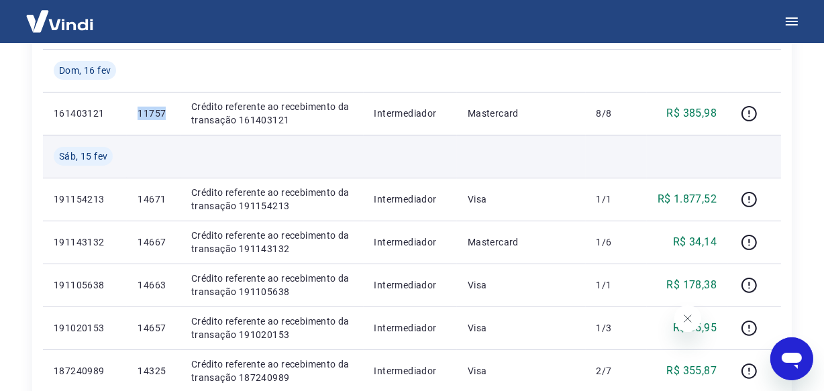
scroll to position [304, 0]
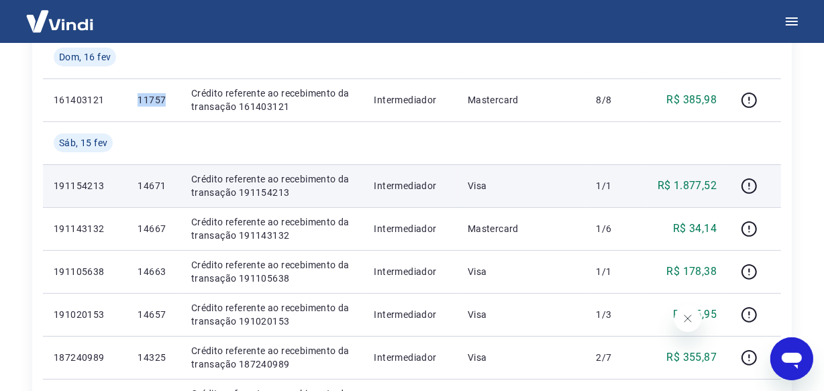
click at [154, 185] on p "14671" at bounding box center [153, 185] width 32 height 13
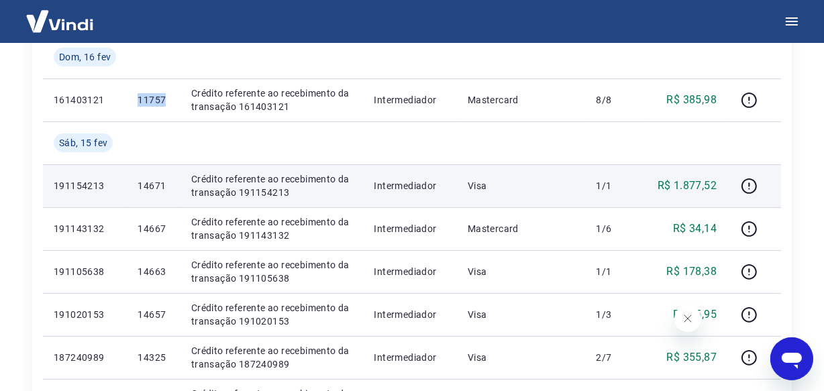
click at [154, 185] on p "14671" at bounding box center [153, 185] width 32 height 13
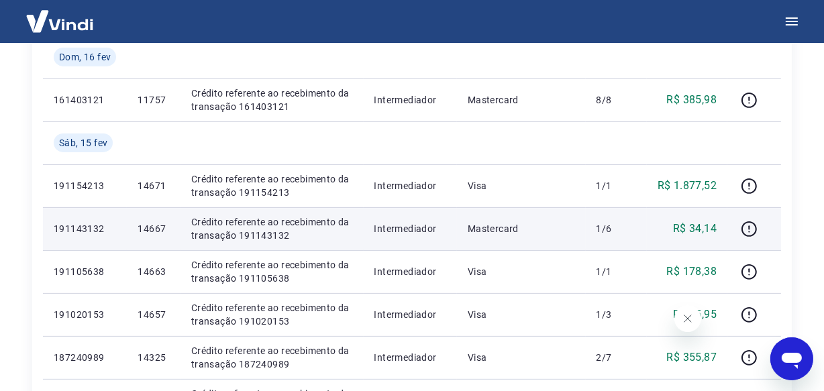
click at [156, 233] on p "14667" at bounding box center [153, 228] width 32 height 13
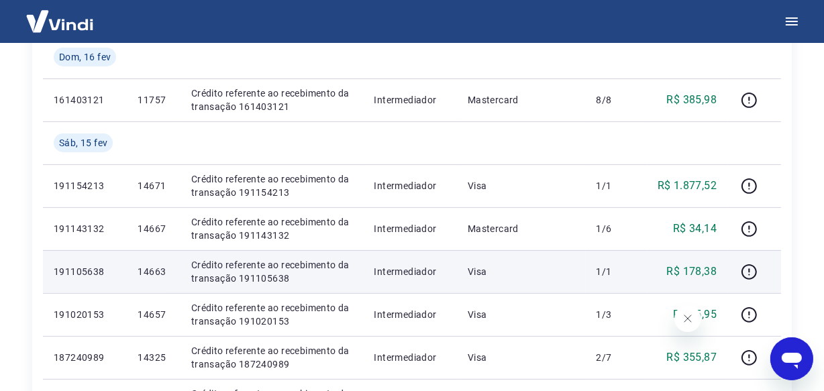
click at [154, 271] on p "14663" at bounding box center [153, 271] width 32 height 13
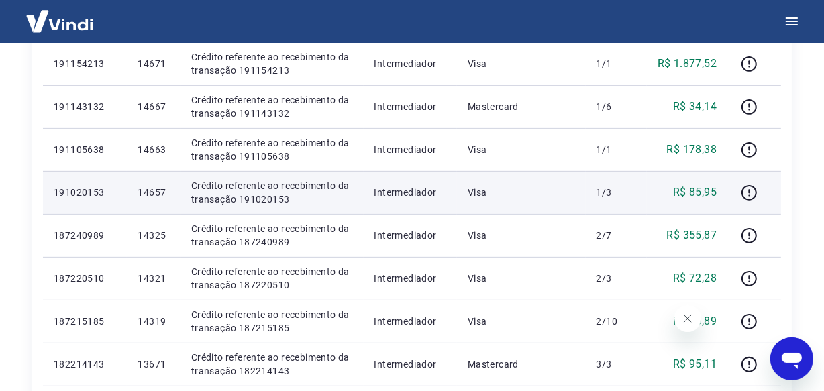
click at [156, 195] on p "14657" at bounding box center [153, 192] width 32 height 13
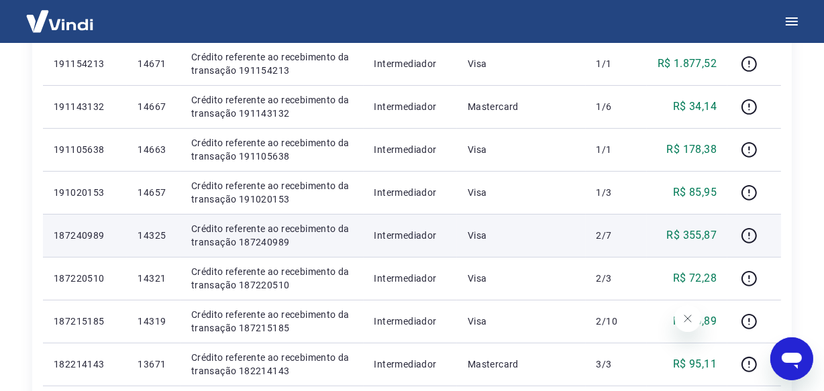
click at [150, 236] on p "14325" at bounding box center [153, 235] width 32 height 13
click at [150, 235] on p "14325" at bounding box center [153, 235] width 32 height 13
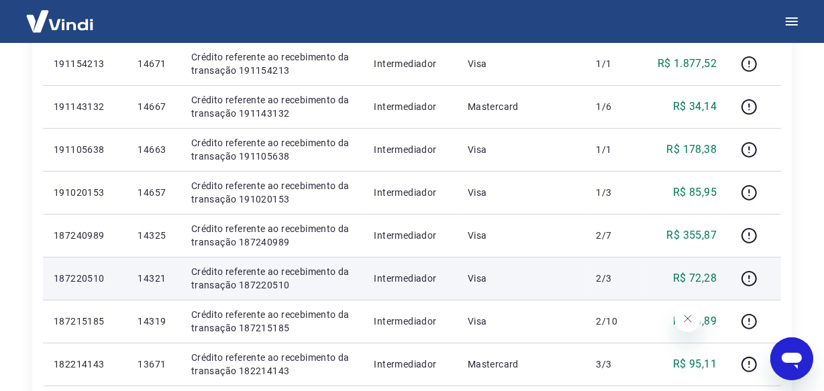
click at [161, 278] on p "14321" at bounding box center [153, 278] width 32 height 13
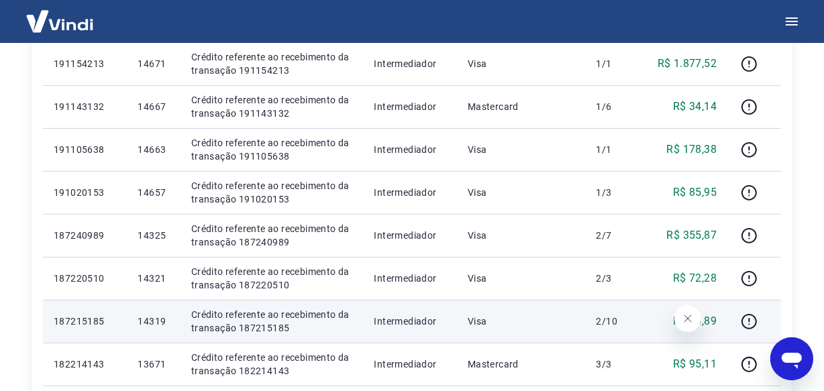
click at [154, 321] on p "14319" at bounding box center [153, 321] width 32 height 13
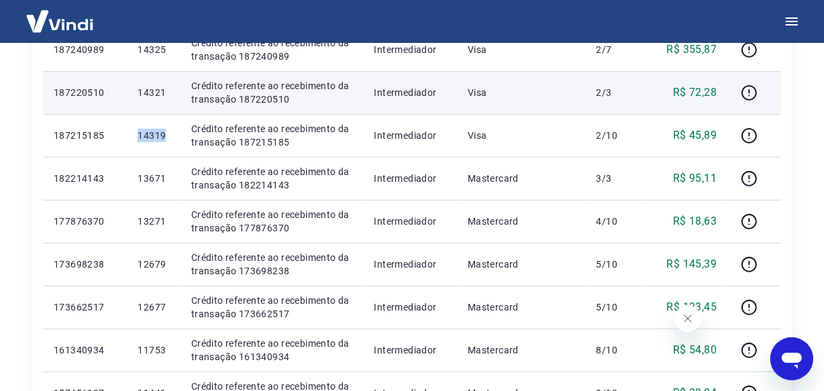
scroll to position [671, 0]
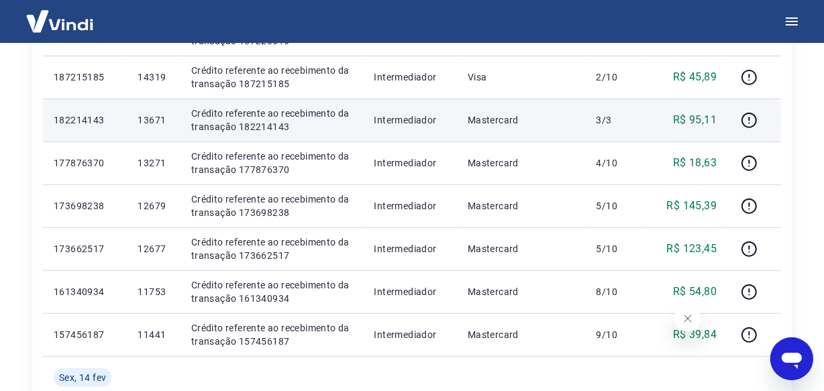
click at [154, 121] on p "13671" at bounding box center [153, 119] width 32 height 13
click at [154, 120] on p "13671" at bounding box center [153, 119] width 32 height 13
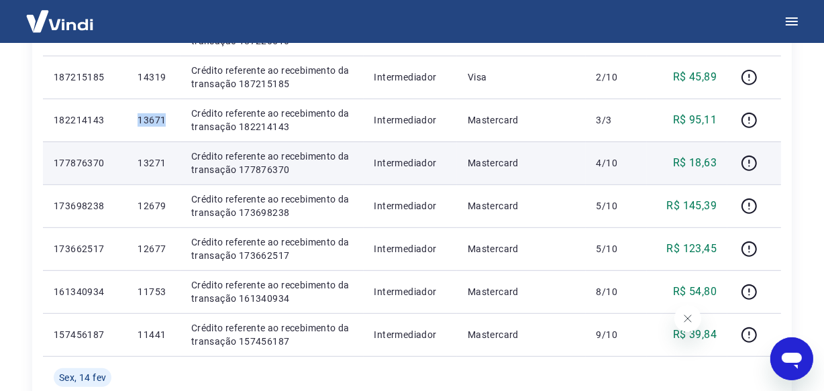
click at [155, 162] on p "13271" at bounding box center [153, 162] width 32 height 13
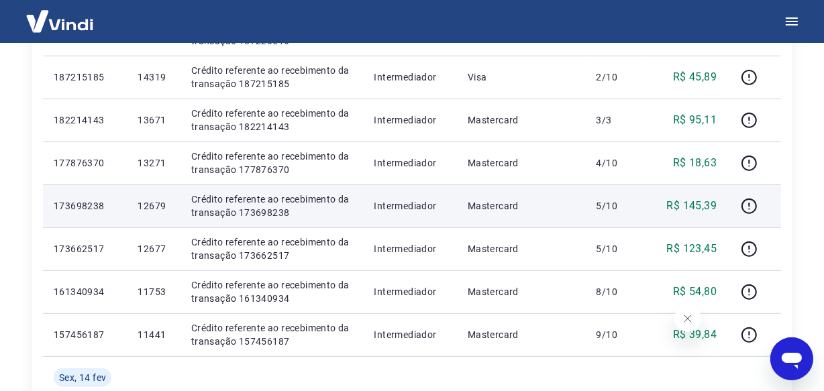
click at [145, 207] on p "12679" at bounding box center [153, 205] width 32 height 13
click at [149, 205] on p "12679" at bounding box center [153, 205] width 32 height 13
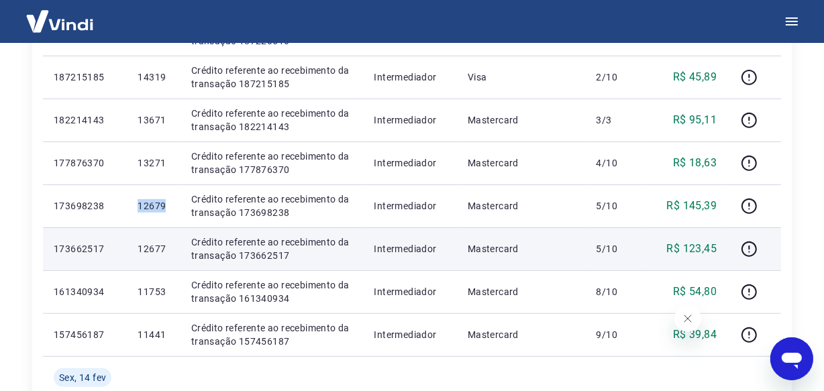
click at [144, 244] on p "12677" at bounding box center [153, 248] width 32 height 13
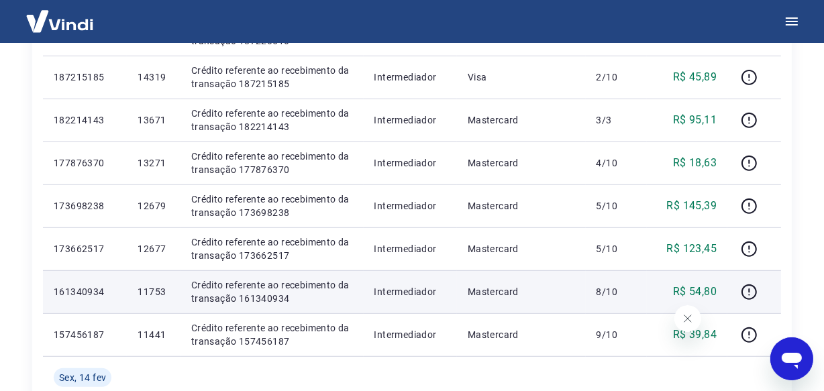
click at [162, 294] on p "11753" at bounding box center [153, 291] width 32 height 13
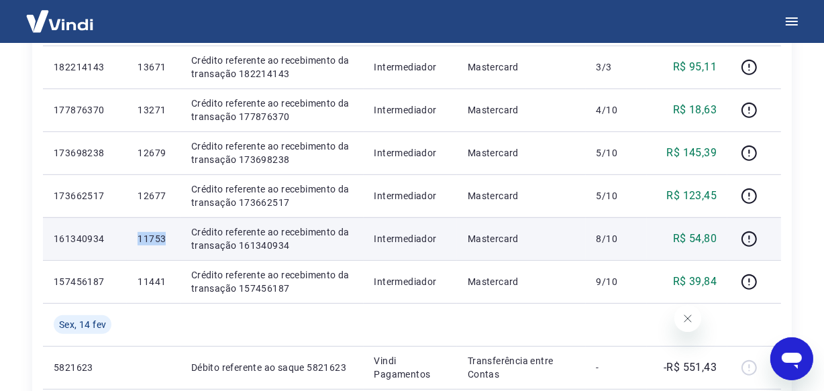
scroll to position [792, 0]
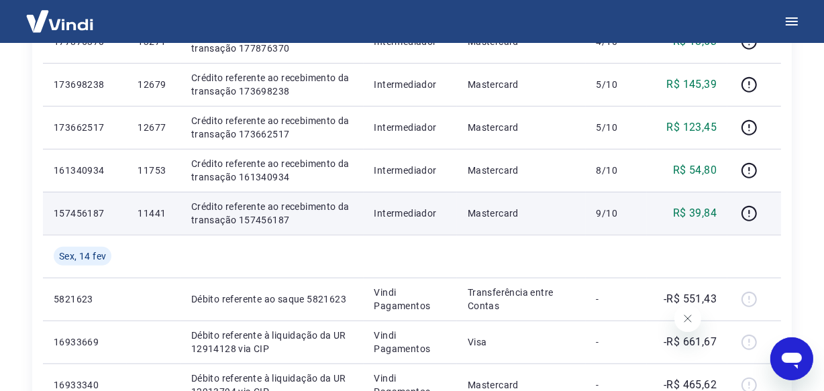
click at [154, 213] on p "11441" at bounding box center [153, 213] width 32 height 13
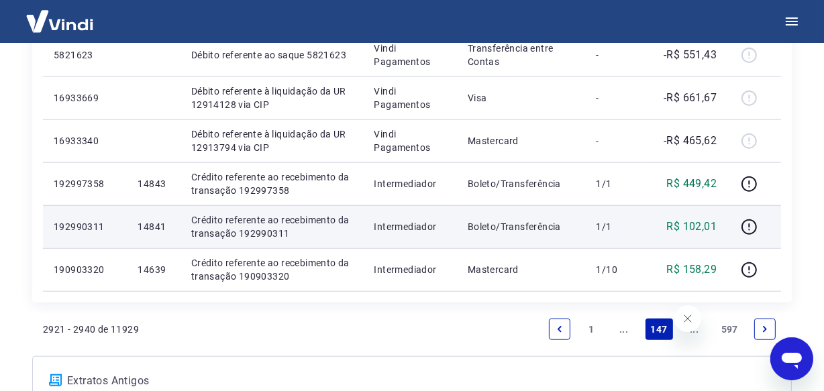
scroll to position [975, 0]
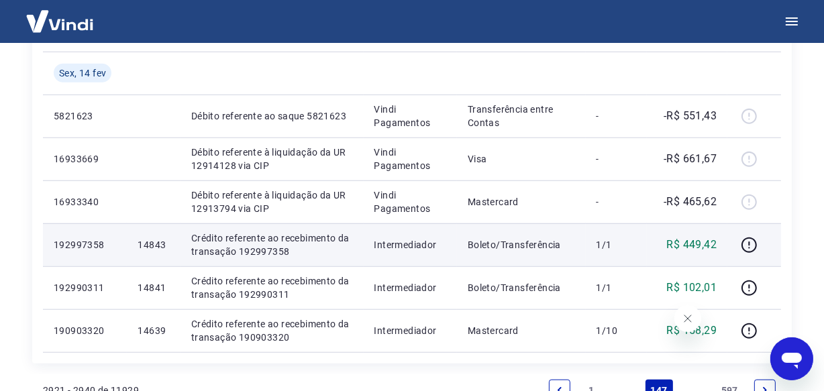
click at [148, 243] on p "14843" at bounding box center [153, 244] width 32 height 13
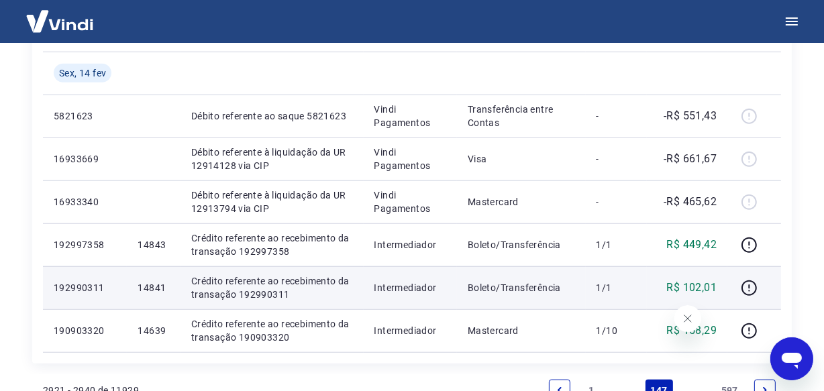
click at [157, 290] on p "14841" at bounding box center [153, 287] width 32 height 13
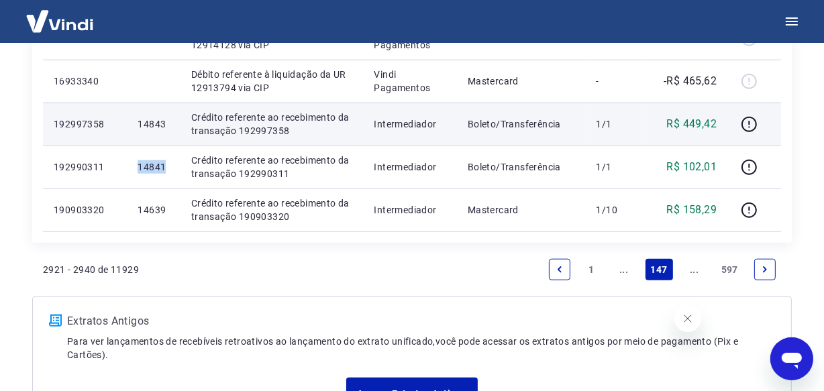
scroll to position [1097, 0]
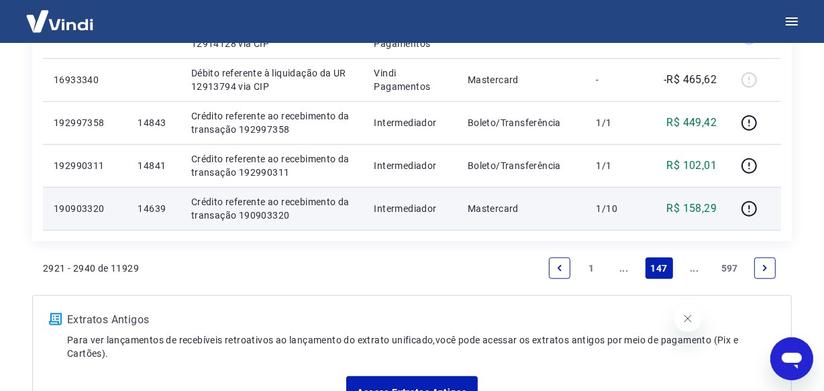
click at [149, 201] on td "14639" at bounding box center [153, 208] width 53 height 43
click at [149, 208] on p "14639" at bounding box center [153, 208] width 32 height 13
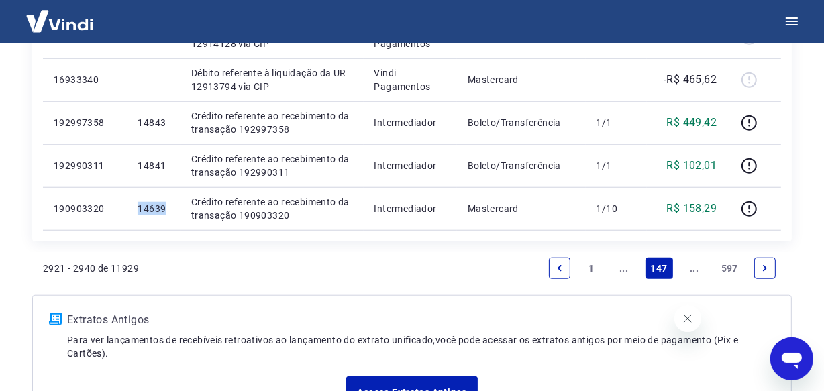
click at [765, 272] on link "Next page" at bounding box center [764, 268] width 21 height 21
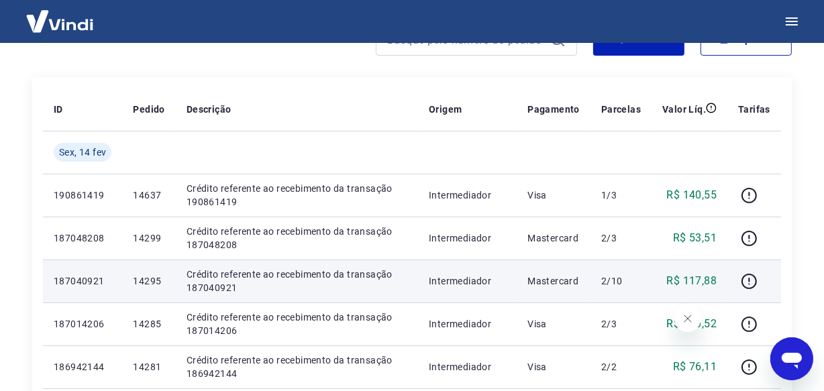
scroll to position [201, 0]
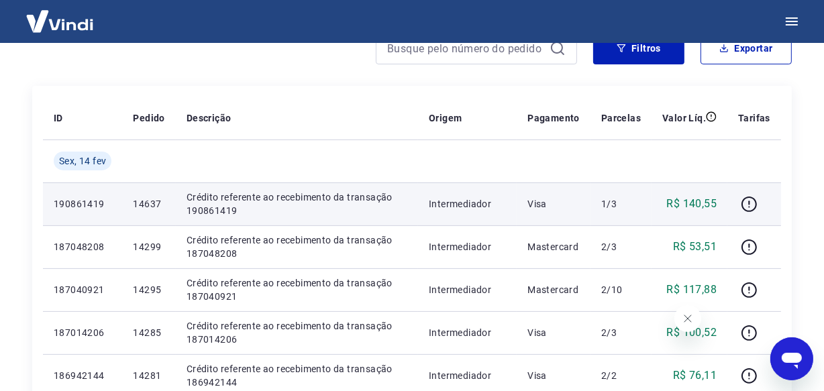
click at [151, 206] on p "14637" at bounding box center [149, 203] width 32 height 13
click at [145, 207] on p "14637" at bounding box center [149, 203] width 32 height 13
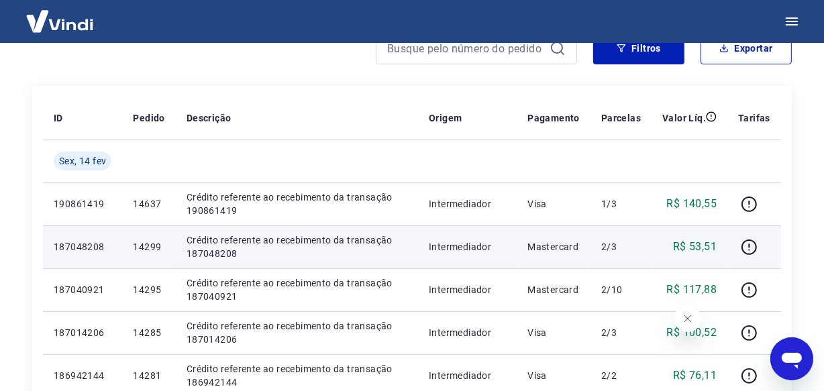
click at [146, 248] on p "14299" at bounding box center [149, 246] width 32 height 13
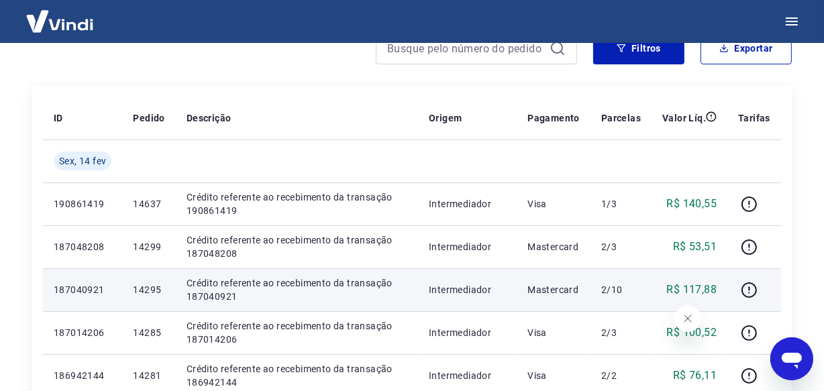
click at [141, 290] on p "14295" at bounding box center [149, 289] width 32 height 13
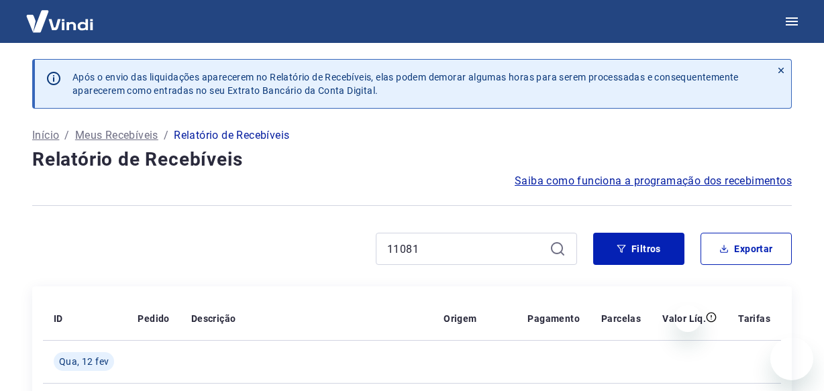
click at [416, 239] on input "11081" at bounding box center [465, 249] width 157 height 20
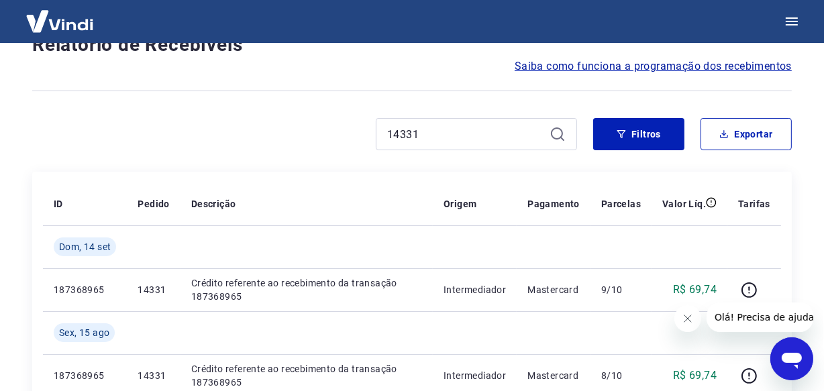
scroll to position [161, 0]
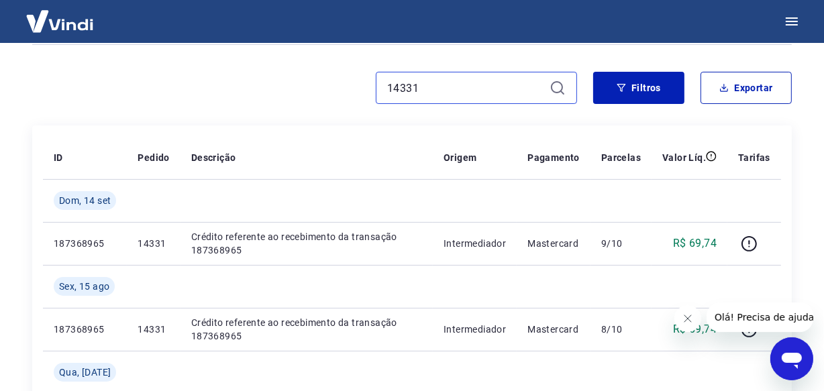
click at [436, 85] on input "14331" at bounding box center [465, 88] width 157 height 20
paste input "19"
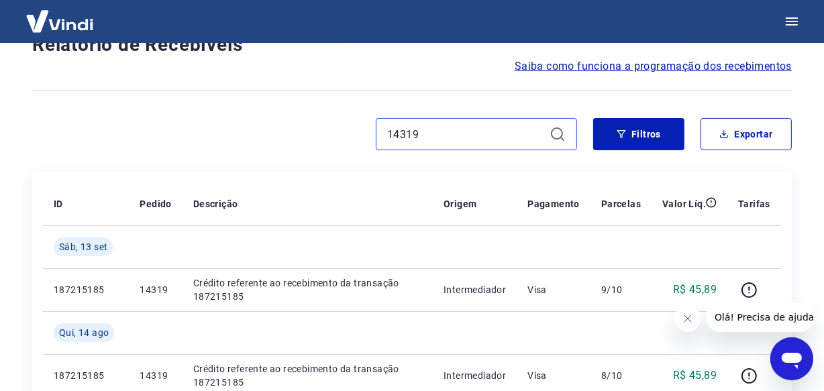
scroll to position [161, 0]
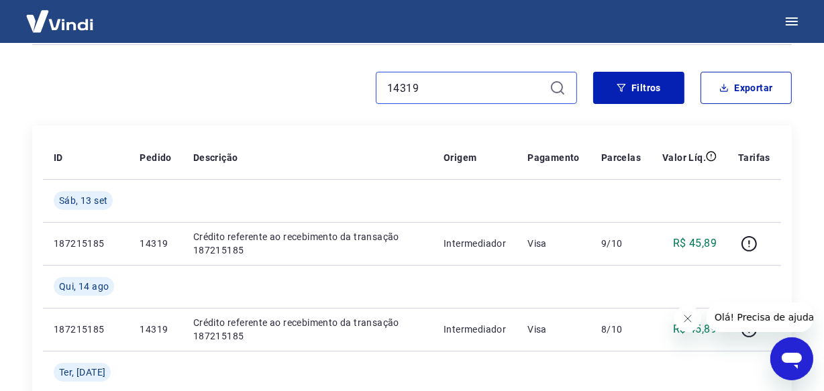
click at [422, 95] on input "14319" at bounding box center [465, 88] width 157 height 20
paste input "63"
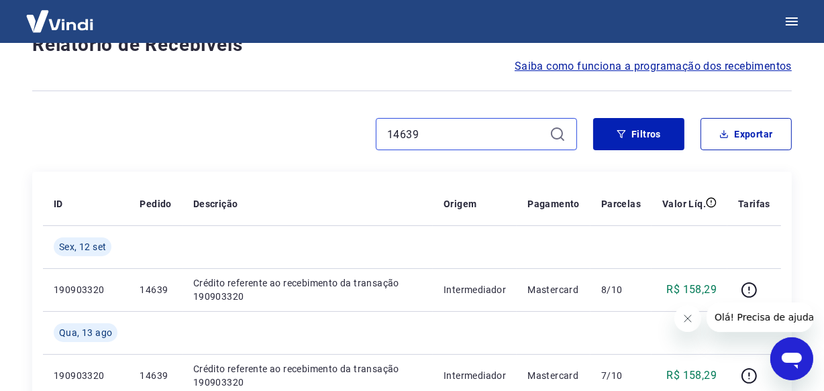
scroll to position [161, 0]
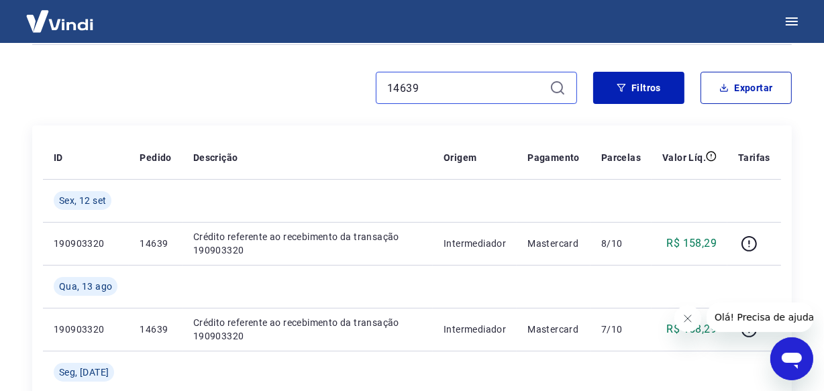
click at [423, 91] on input "14639" at bounding box center [465, 88] width 157 height 20
paste input "295"
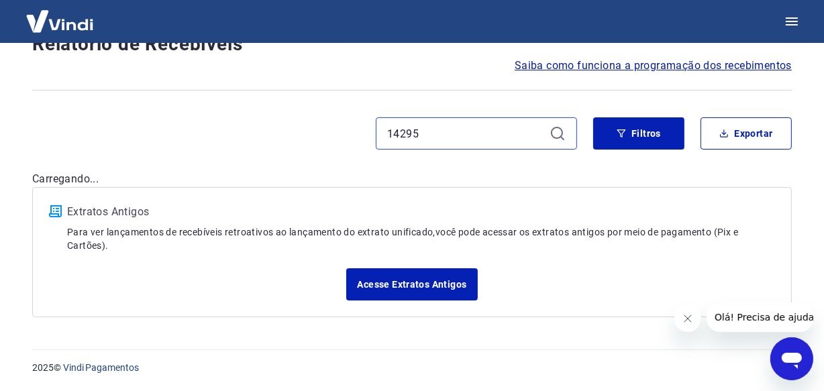
scroll to position [115, 0]
type input "14295"
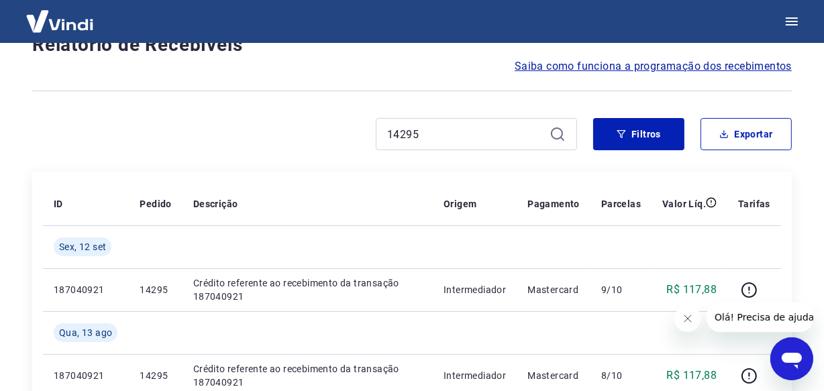
scroll to position [161, 0]
